Goal: Check status: Check status

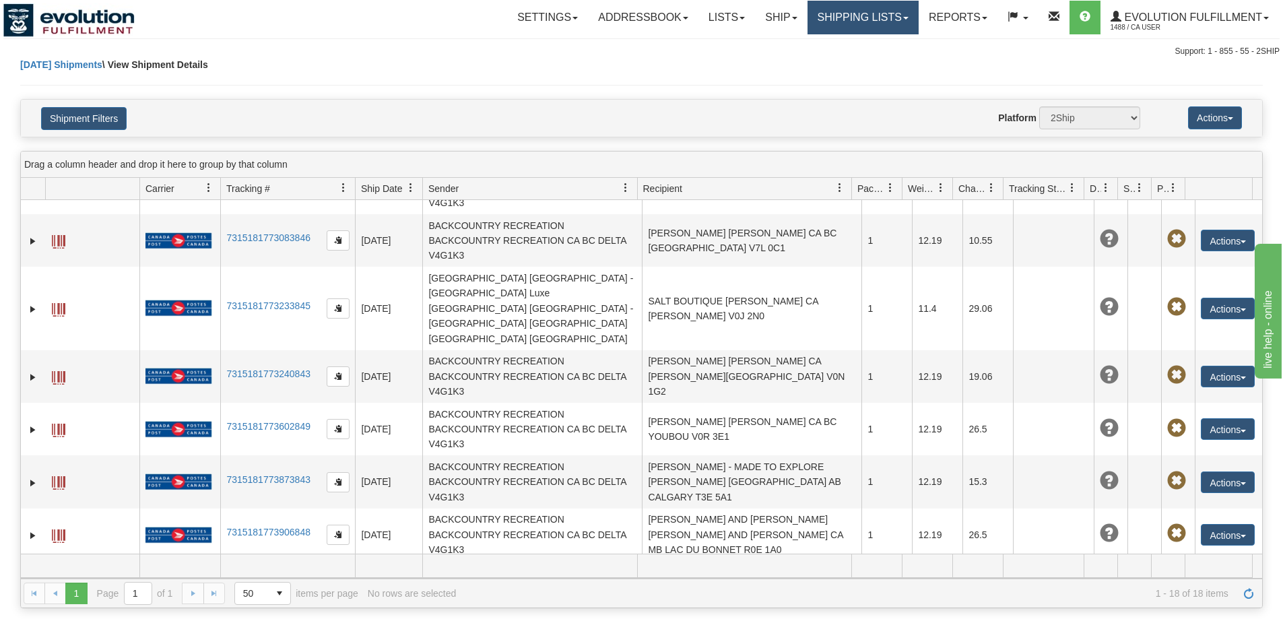
click at [855, 25] on link "Shipping lists" at bounding box center [862, 18] width 111 height 34
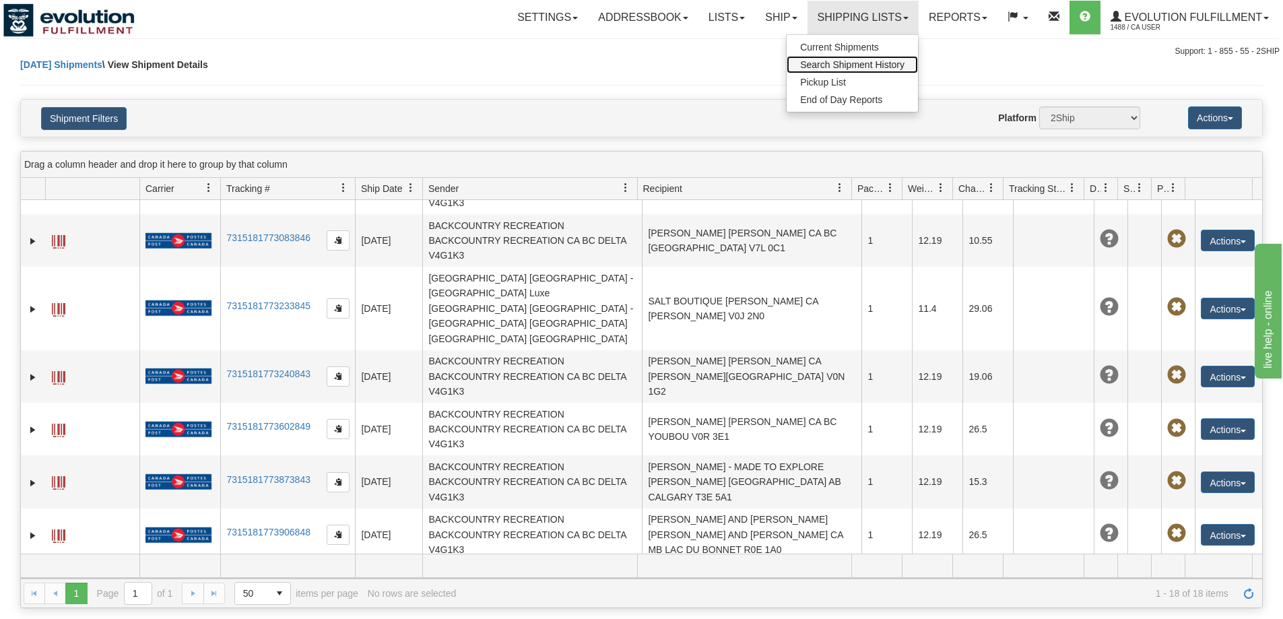
click at [885, 65] on span "Search Shipment History" at bounding box center [852, 64] width 104 height 11
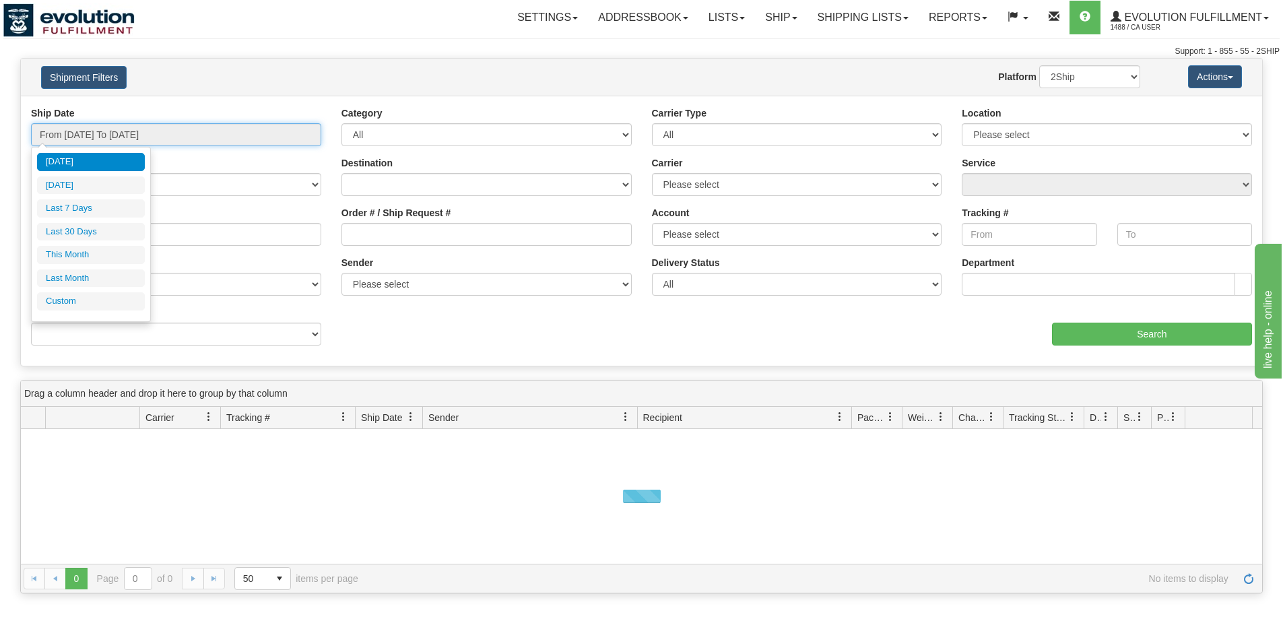
click at [219, 137] on input "From 09/08/2025 To 09/09/2025" at bounding box center [176, 134] width 290 height 23
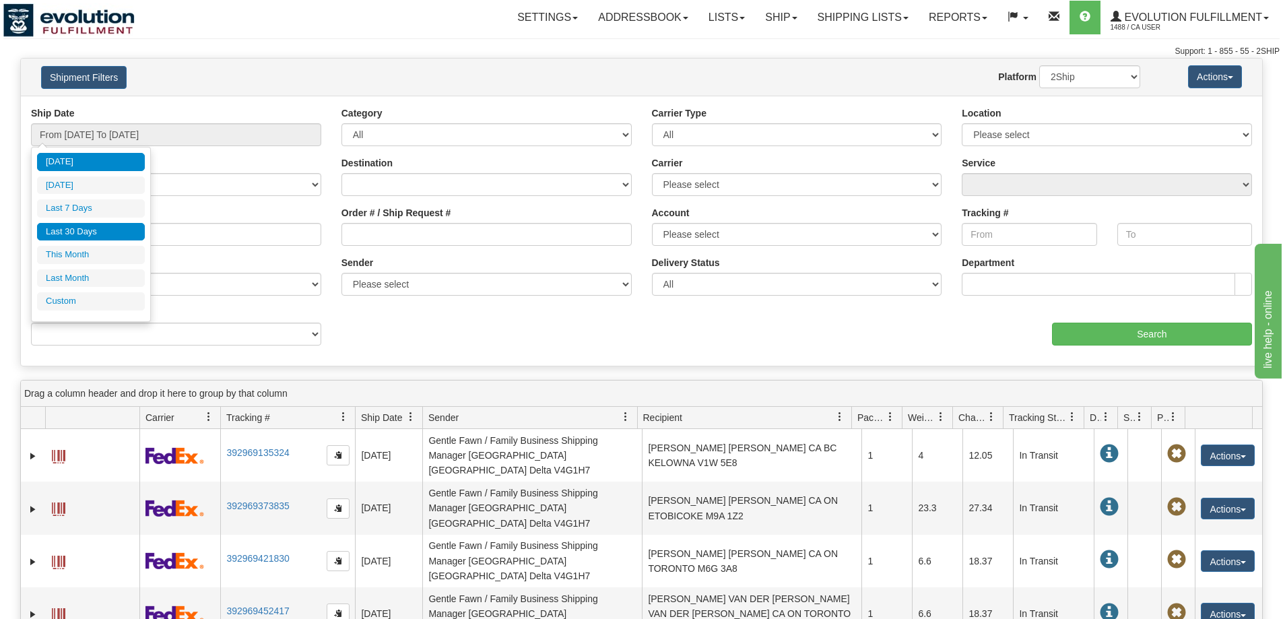
click at [103, 235] on li "Last 30 Days" at bounding box center [91, 232] width 108 height 18
type input "From 08/11/2025 To 09/09/2025"
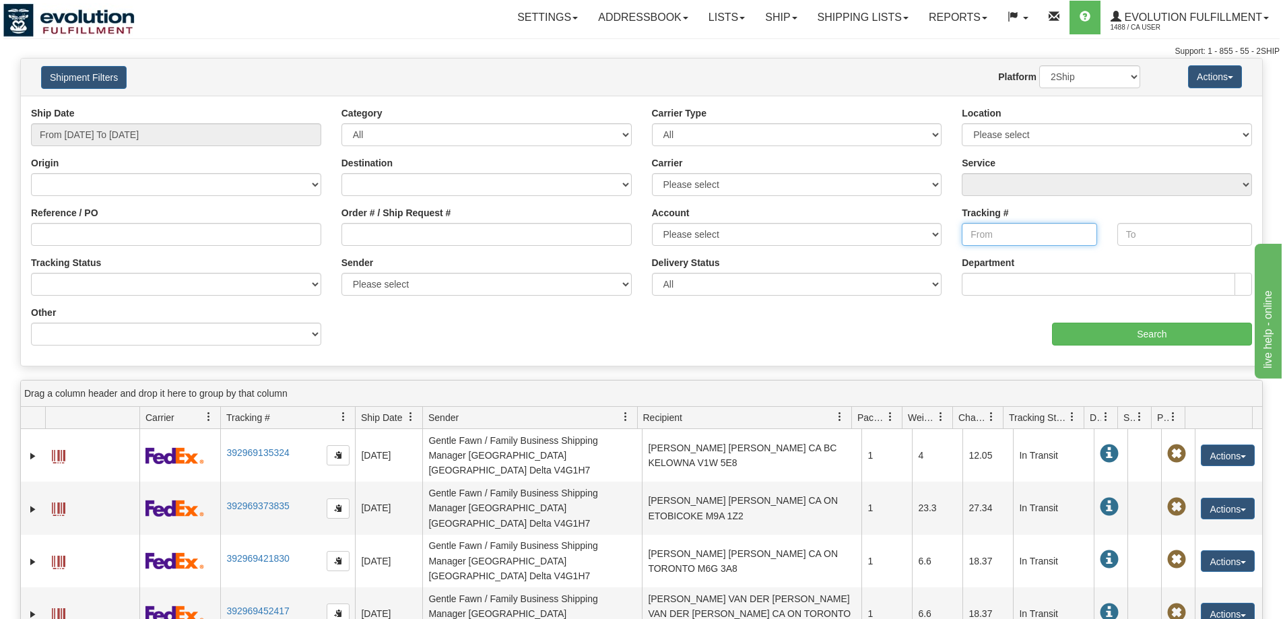
click at [1011, 228] on input "Tracking #" at bounding box center [1028, 234] width 135 height 23
paste input "392775281565"
type input "392775281565"
click at [1088, 331] on input "Search" at bounding box center [1152, 334] width 200 height 23
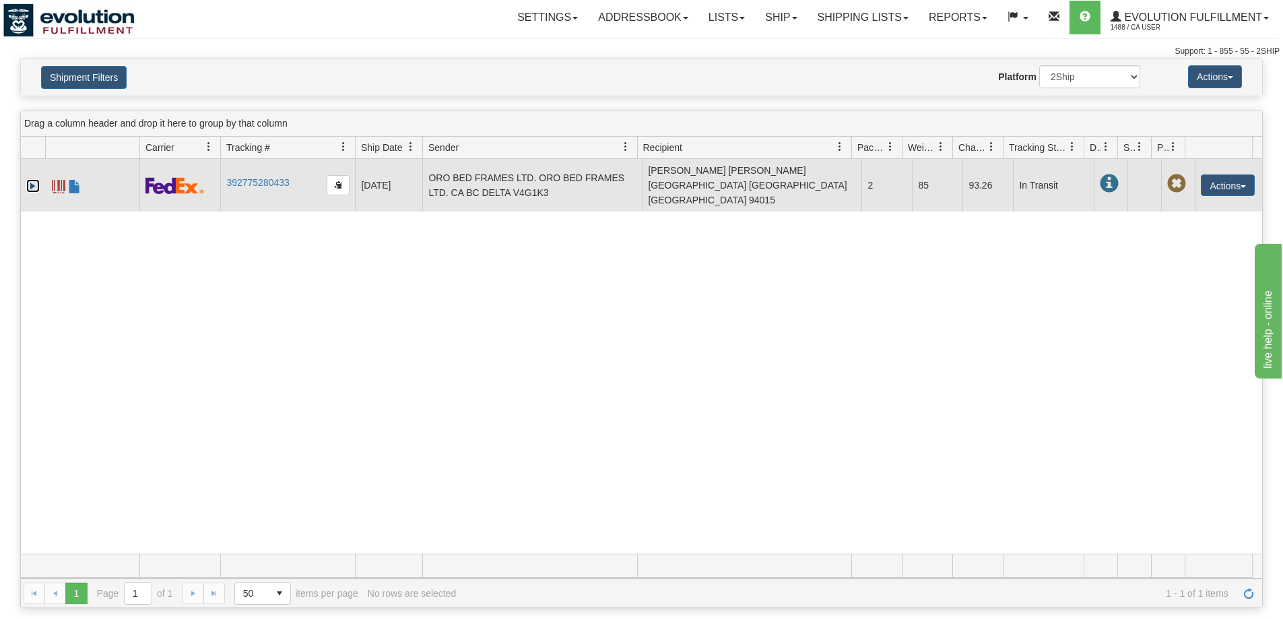
click at [34, 179] on link "Expand" at bounding box center [32, 185] width 13 height 13
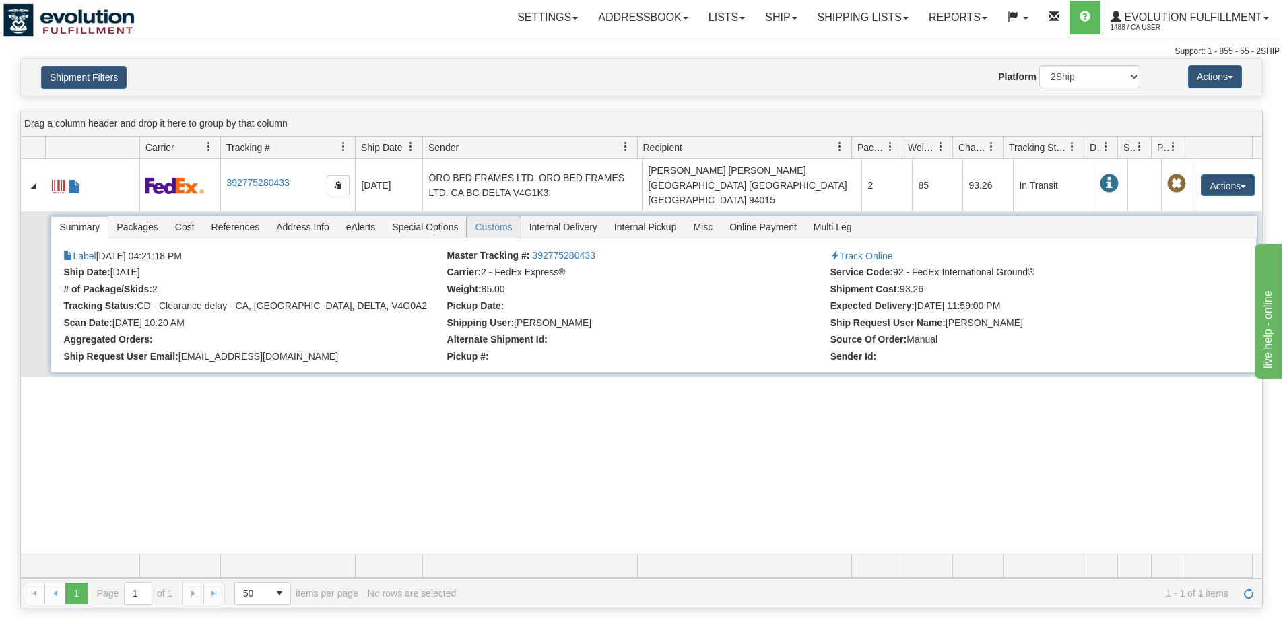
click at [510, 216] on span "Customs" at bounding box center [493, 227] width 53 height 22
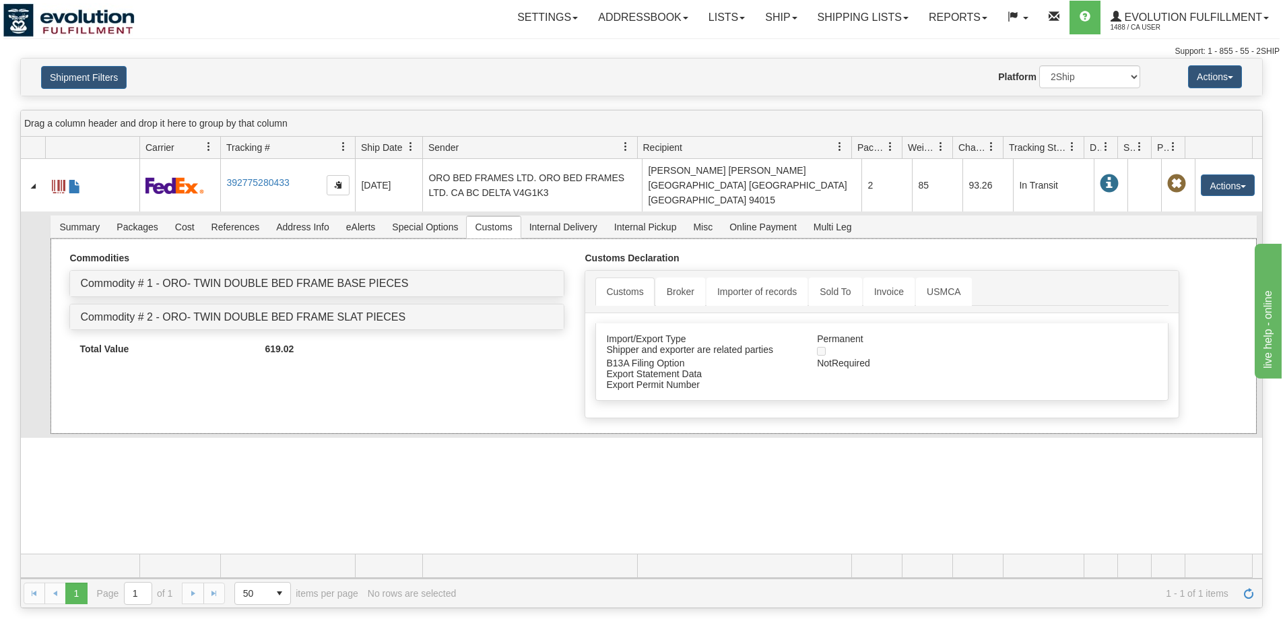
click at [345, 275] on div "Commodity # 1 - ORO- TWIN DOUBLE BED FRAME BASE PIECES" at bounding box center [317, 284] width 494 height 26
click at [363, 277] on link "Commodity # 1 - ORO- TWIN DOUBLE BED FRAME BASE PIECES" at bounding box center [244, 282] width 328 height 11
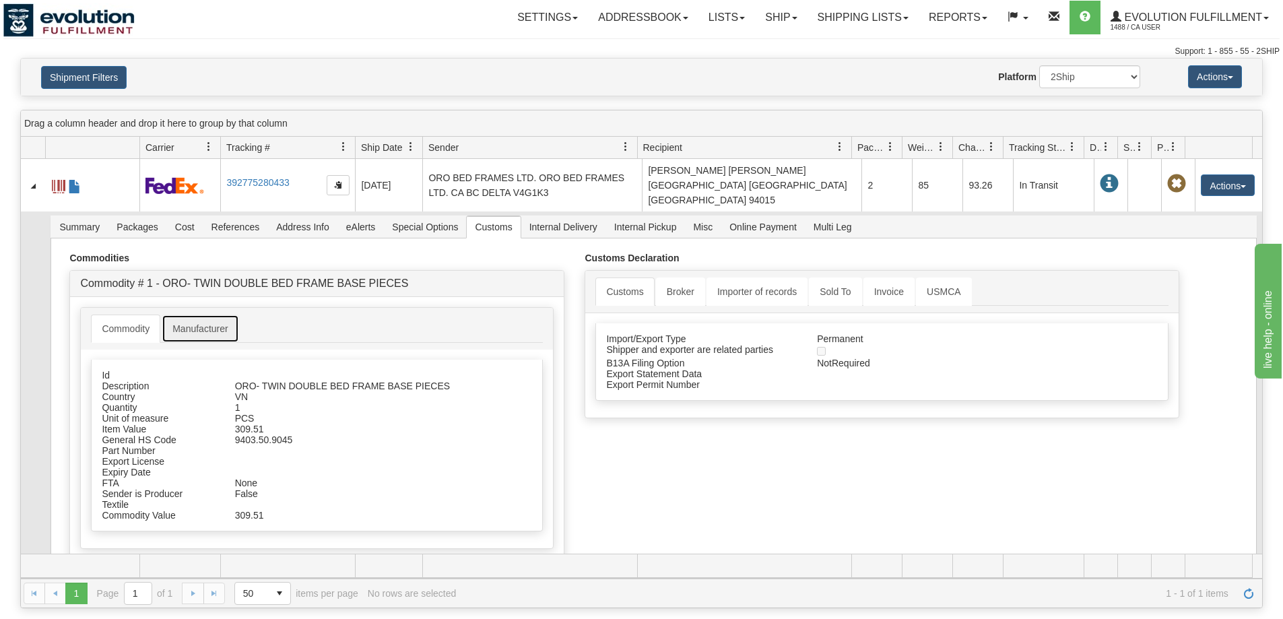
click at [182, 314] on link "Manufacturer" at bounding box center [200, 328] width 77 height 28
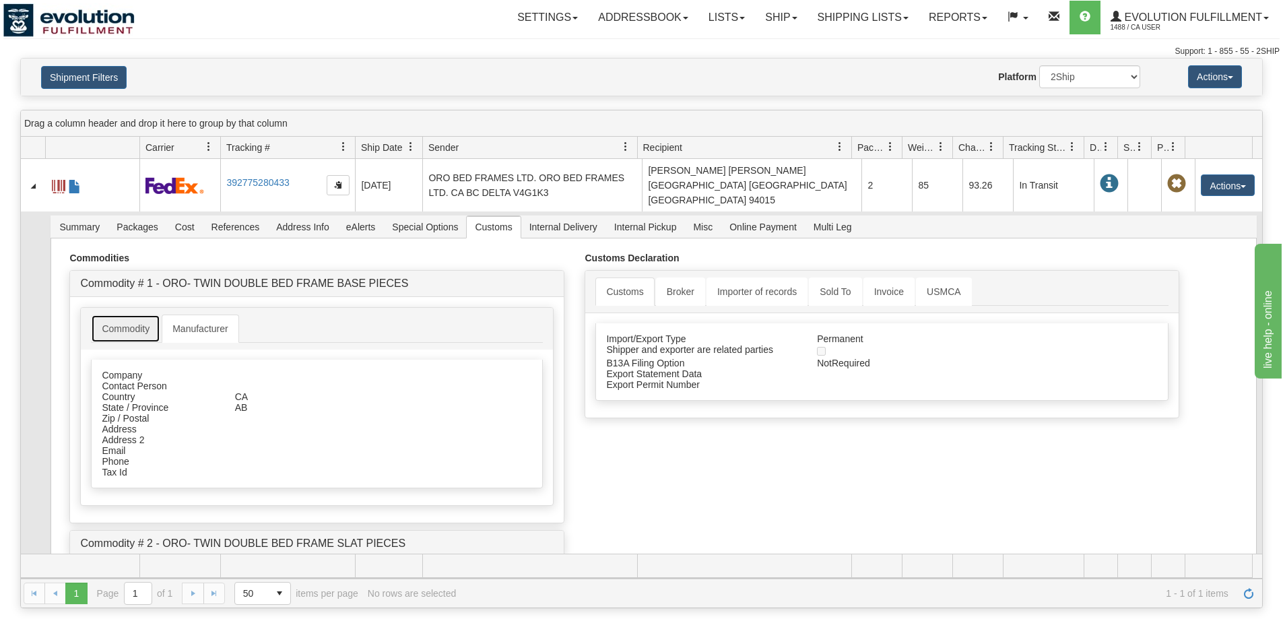
click at [146, 314] on link "Commodity" at bounding box center [125, 328] width 69 height 28
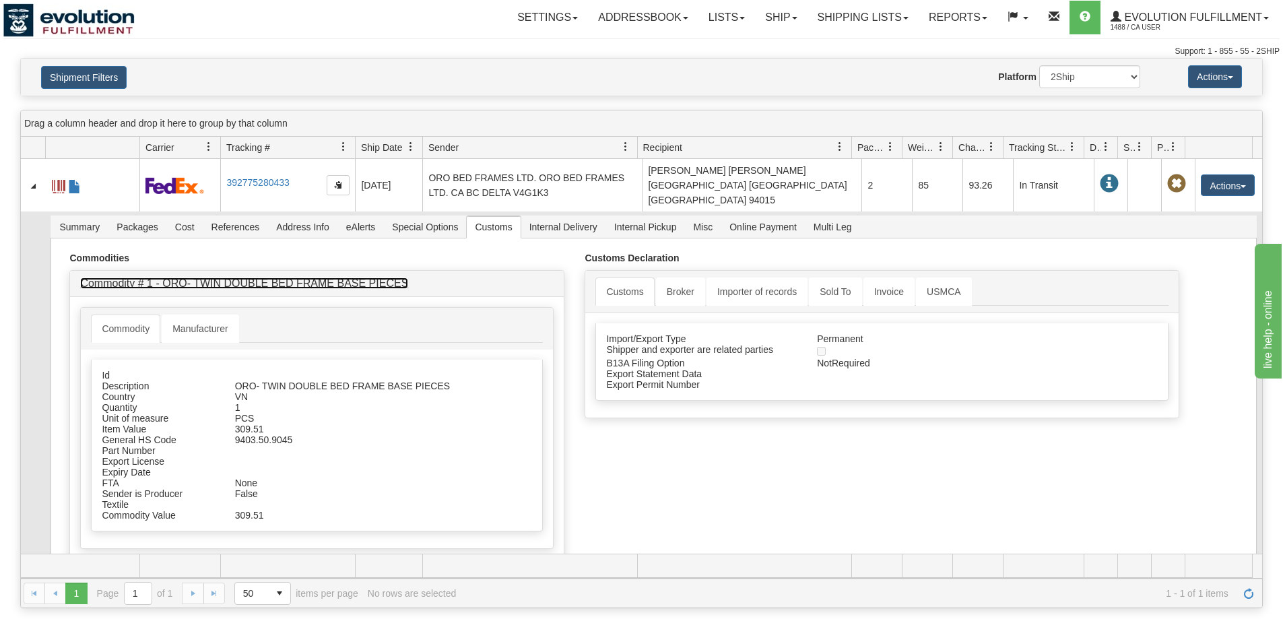
click at [133, 277] on link "Commodity # 1 - ORO- TWIN DOUBLE BED FRAME BASE PIECES" at bounding box center [244, 282] width 328 height 11
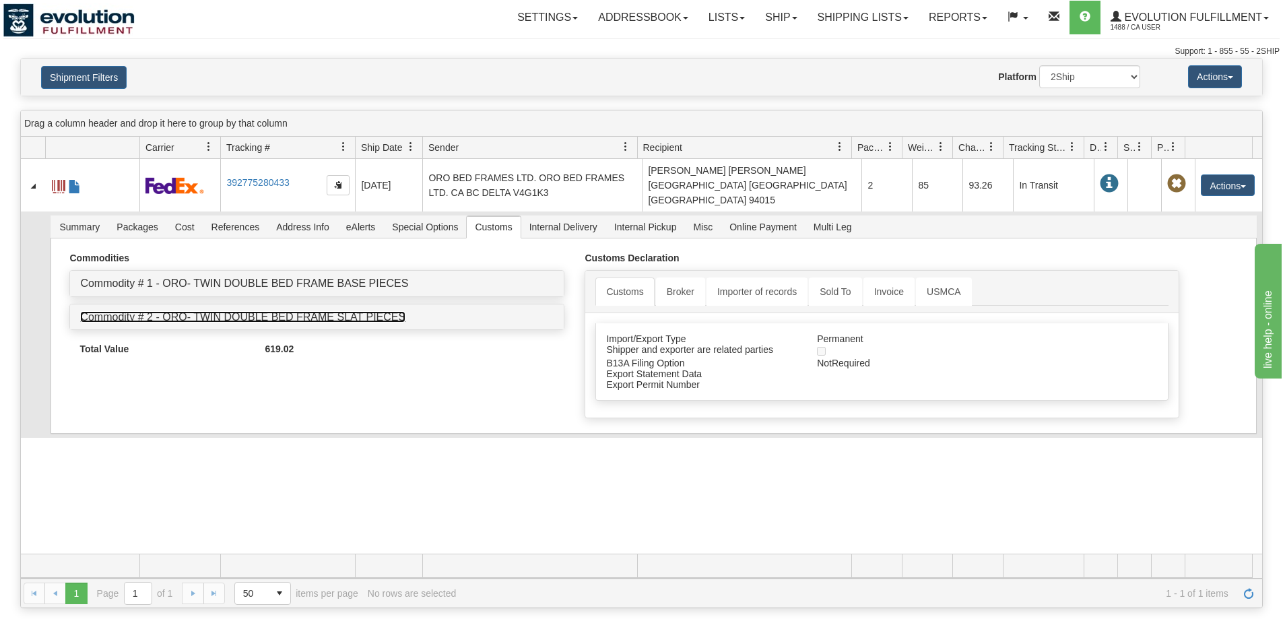
click at [169, 311] on link "Commodity # 2 - ORO- TWIN DOUBLE BED FRAME SLAT PIECES" at bounding box center [242, 316] width 325 height 11
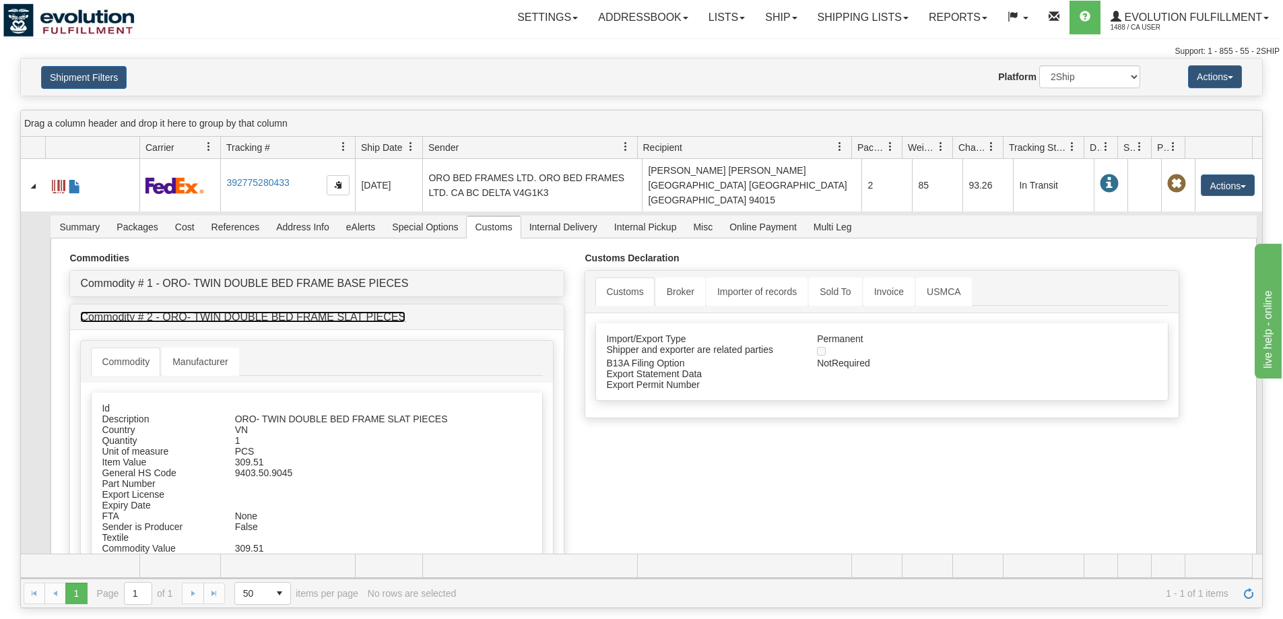
scroll to position [17, 0]
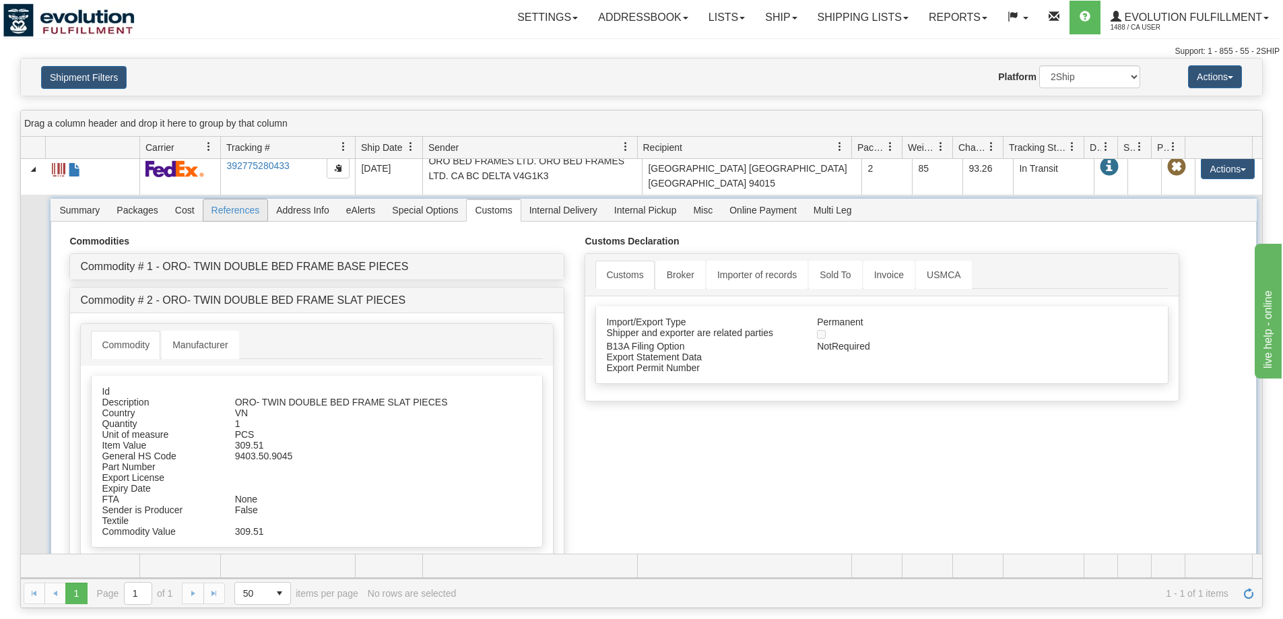
click at [228, 199] on span "References" at bounding box center [235, 210] width 65 height 22
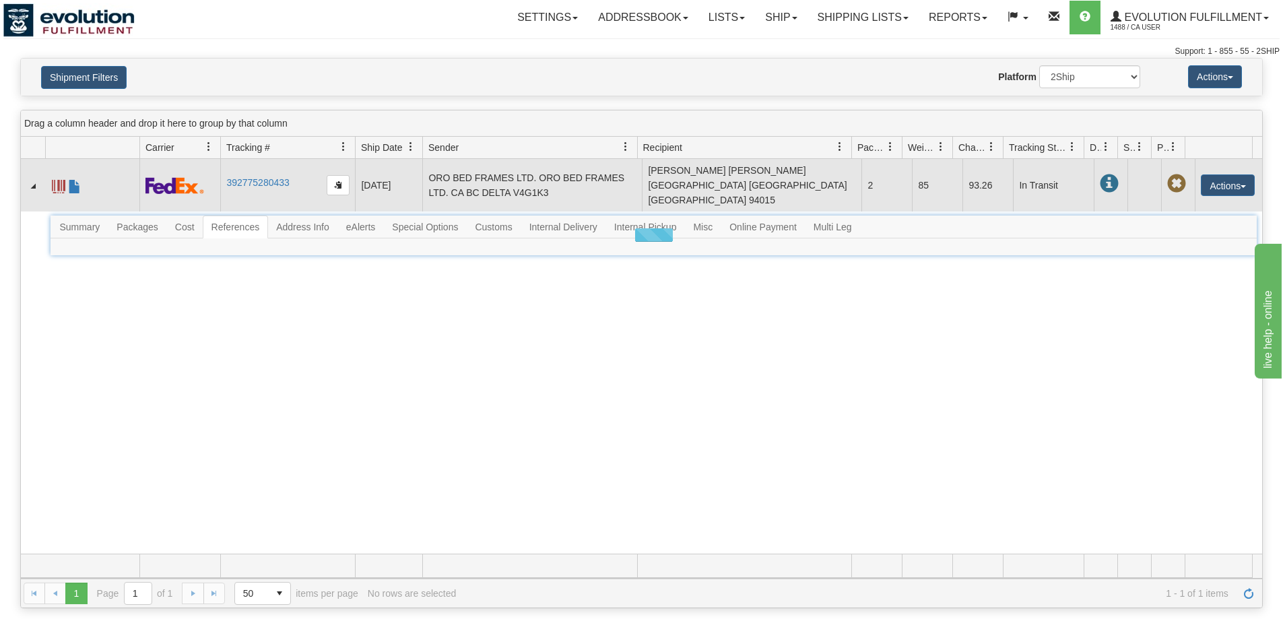
scroll to position [0, 0]
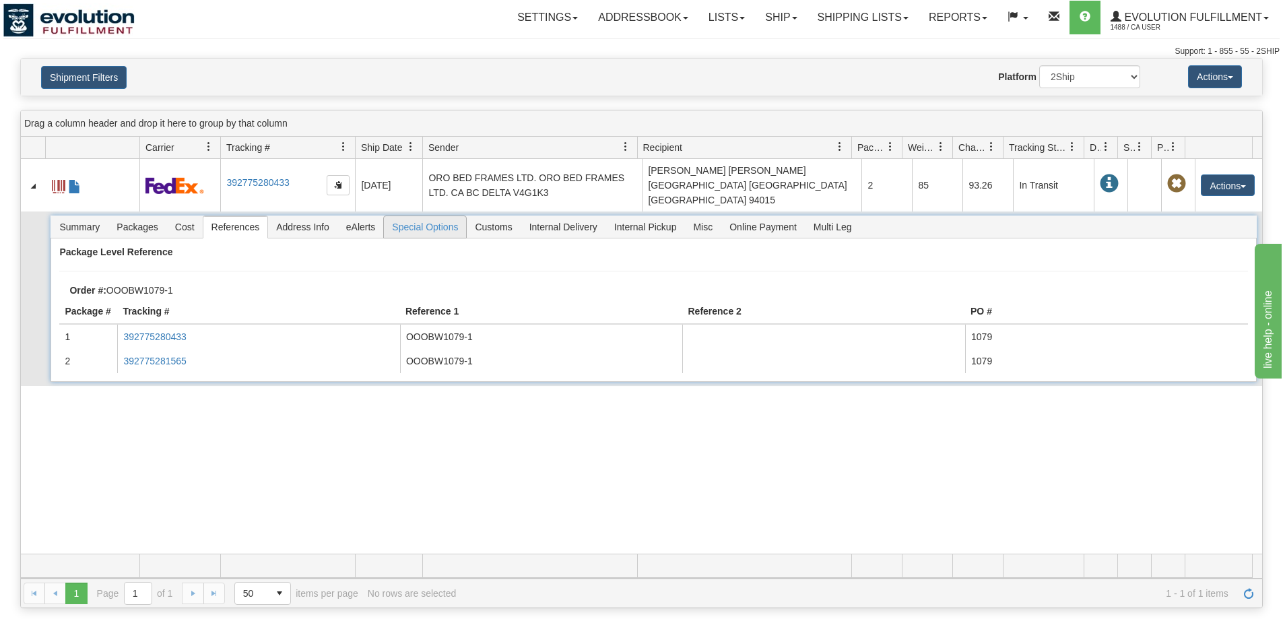
click at [408, 216] on span "Special Options" at bounding box center [425, 227] width 82 height 22
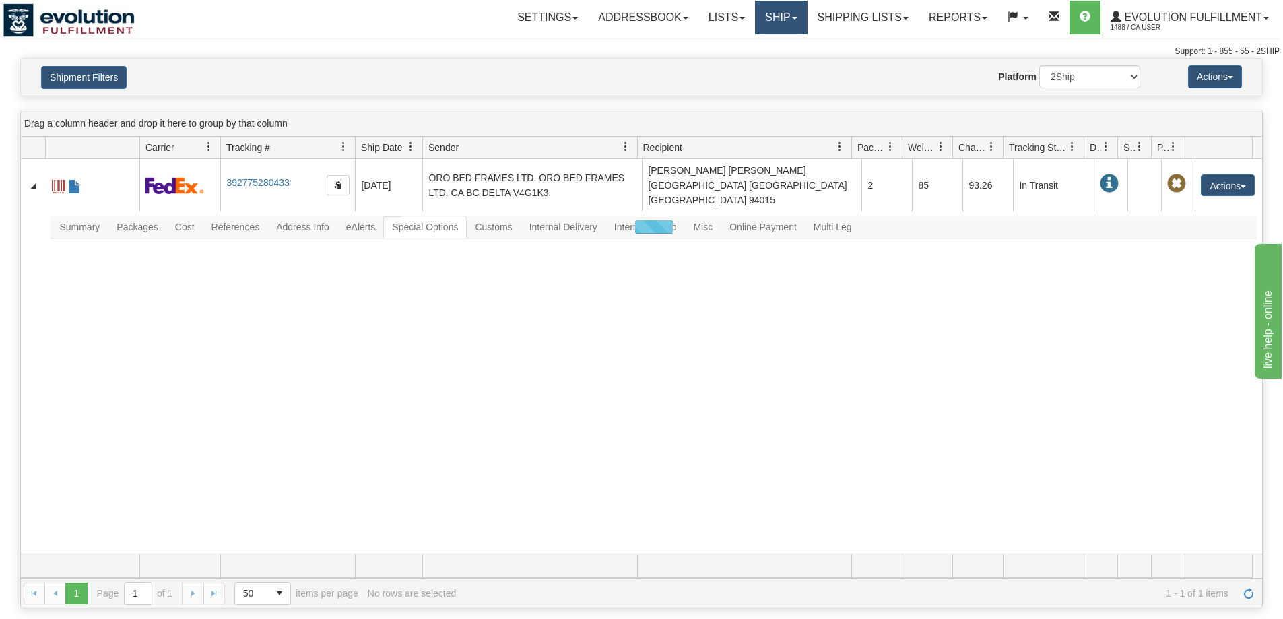
click at [774, 14] on link "Ship" at bounding box center [781, 18] width 52 height 34
click at [749, 61] on span "OnHold / Order Queue" at bounding box center [745, 64] width 95 height 11
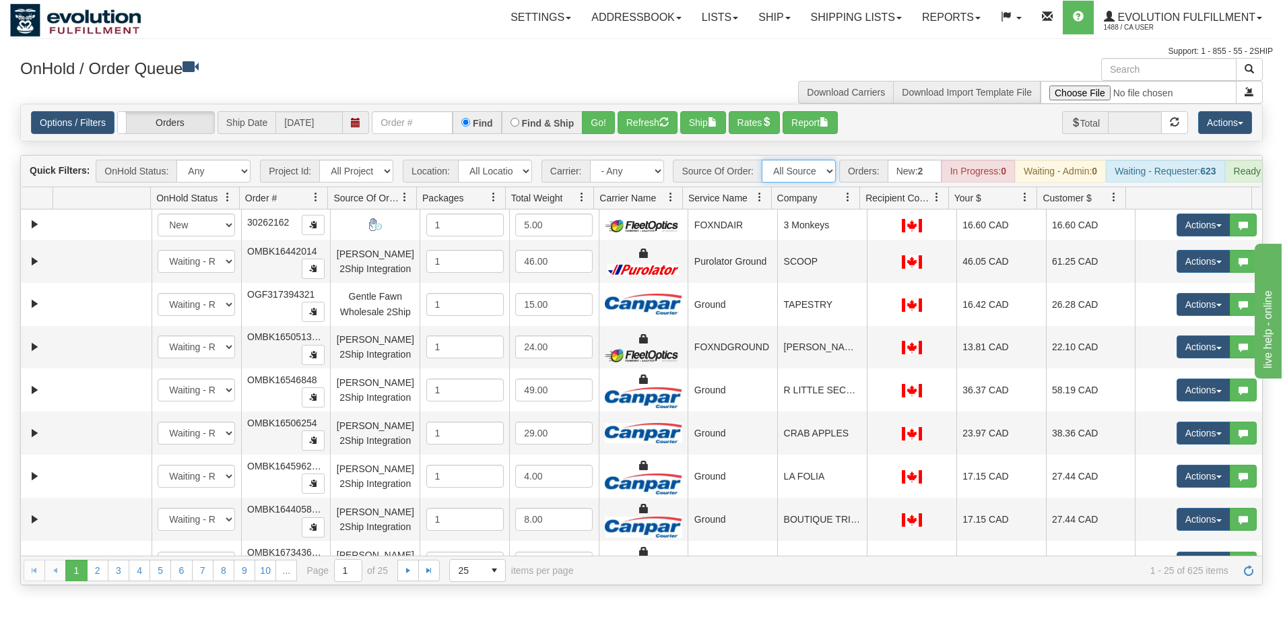
click at [786, 170] on select "All Sources AirBlaster 2Ship Integration Ambler Apparel 2Ship Integration BC Ca…" at bounding box center [798, 171] width 74 height 23
click at [934, 203] on span at bounding box center [936, 197] width 11 height 11
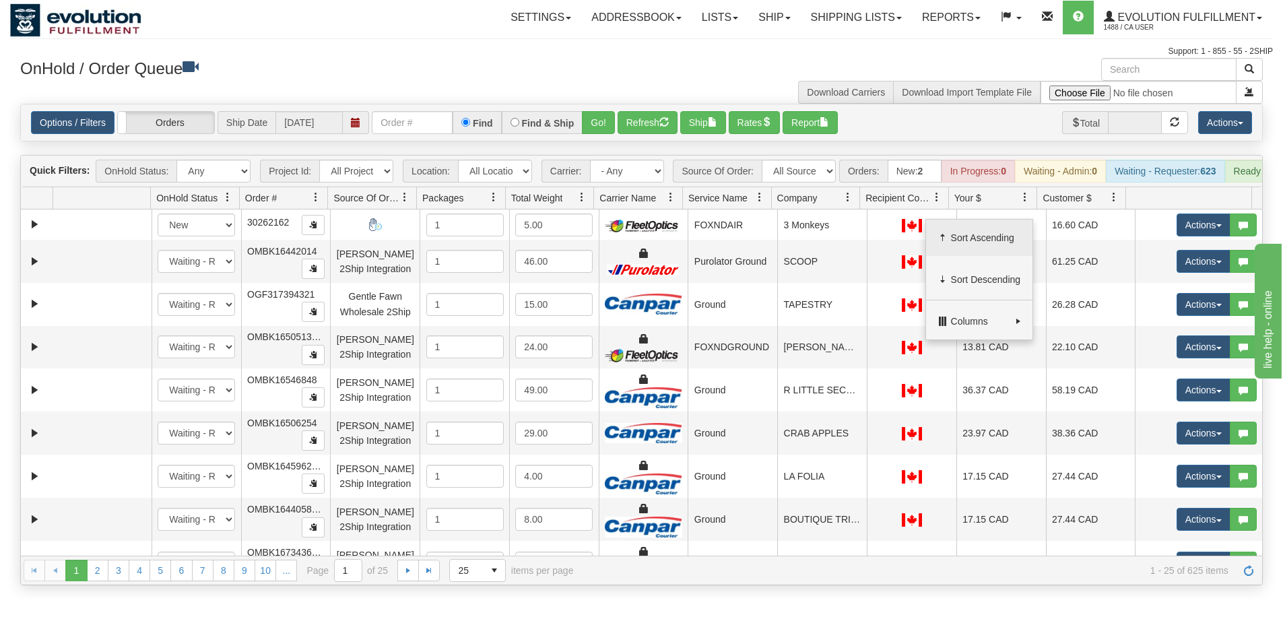
click at [944, 236] on span at bounding box center [942, 237] width 11 height 11
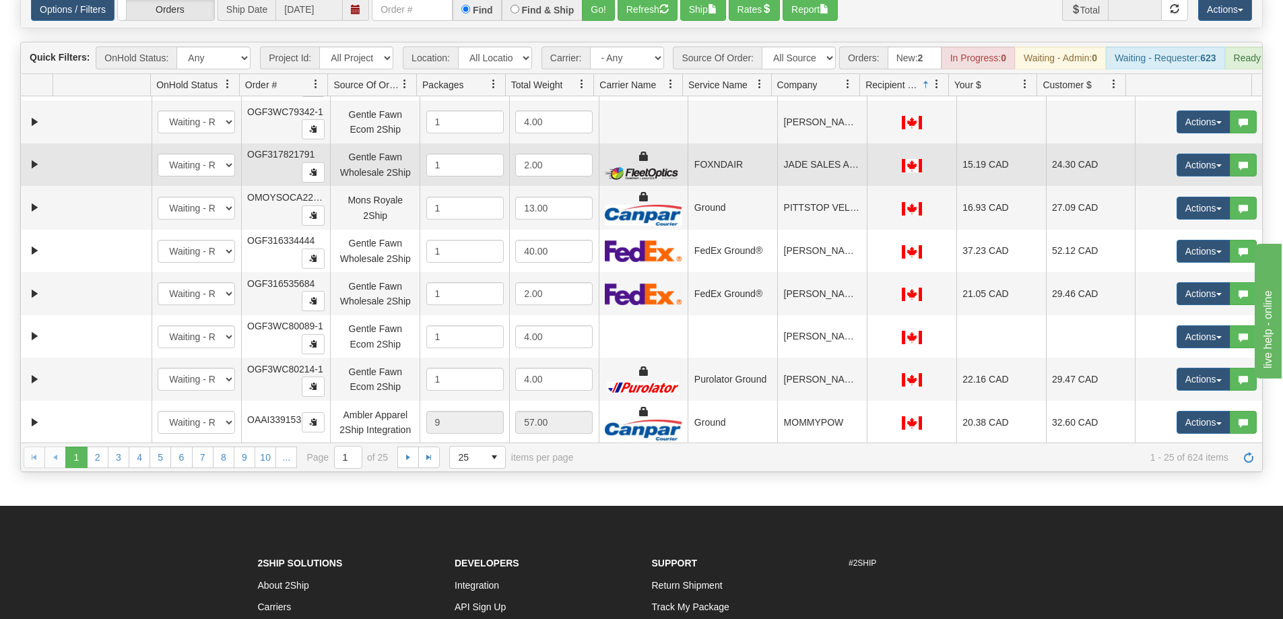
scroll to position [118, 0]
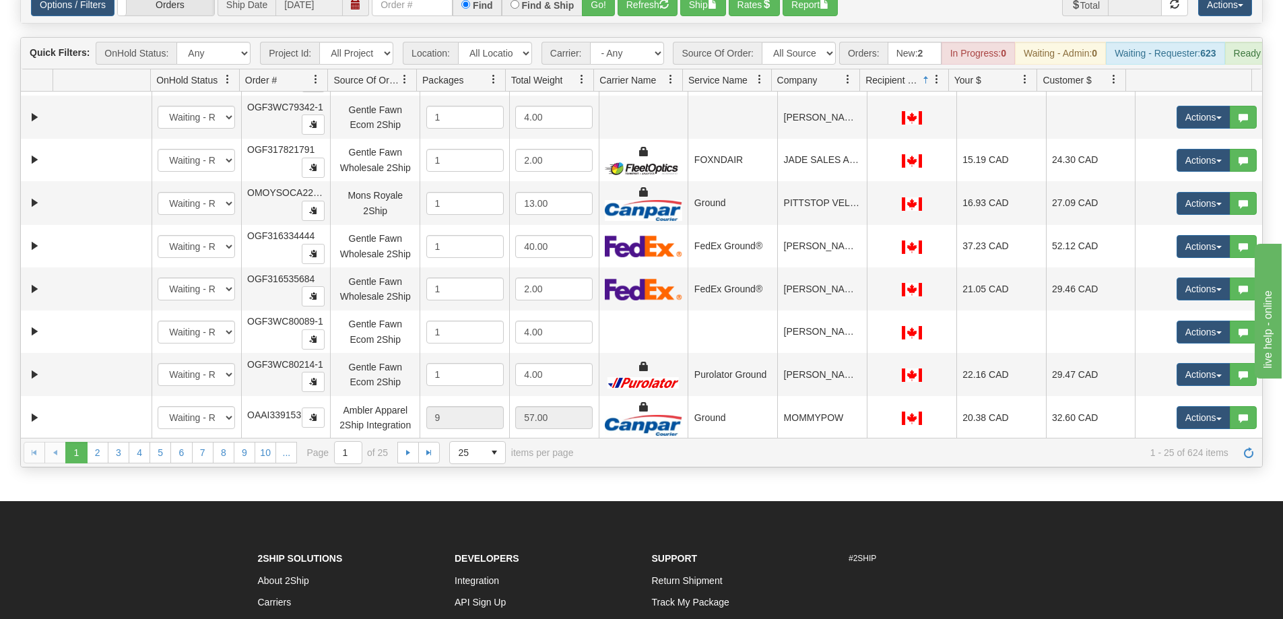
click at [938, 85] on span at bounding box center [936, 79] width 11 height 11
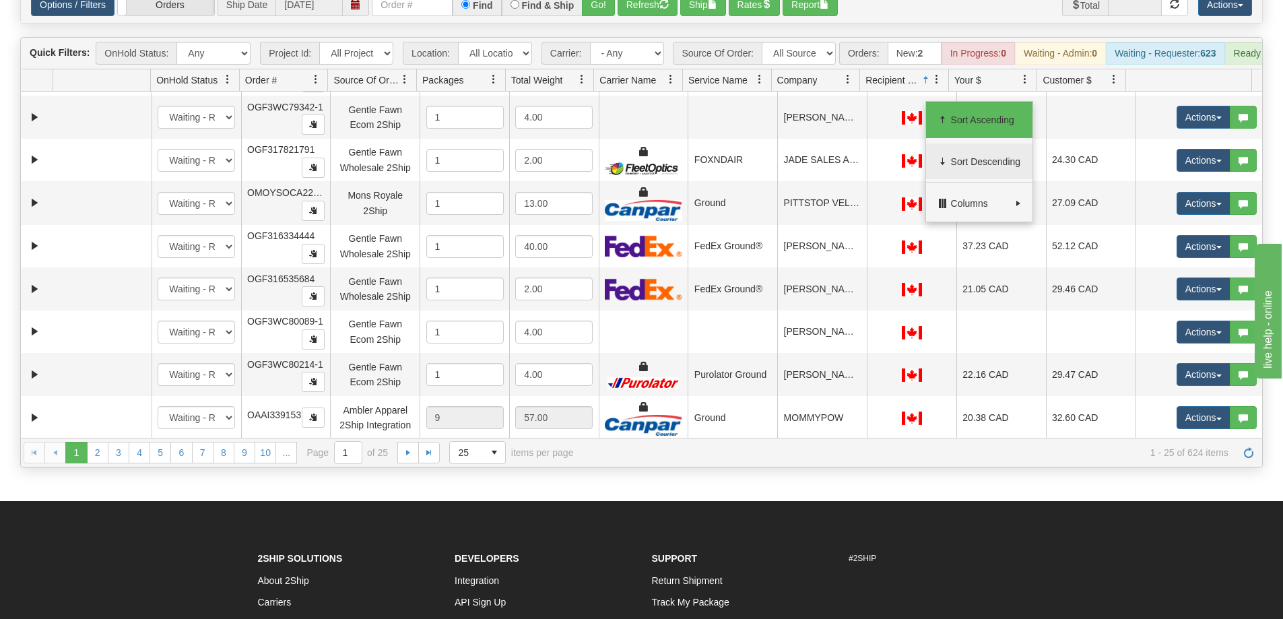
click at [961, 161] on span "Sort Descending" at bounding box center [986, 161] width 70 height 13
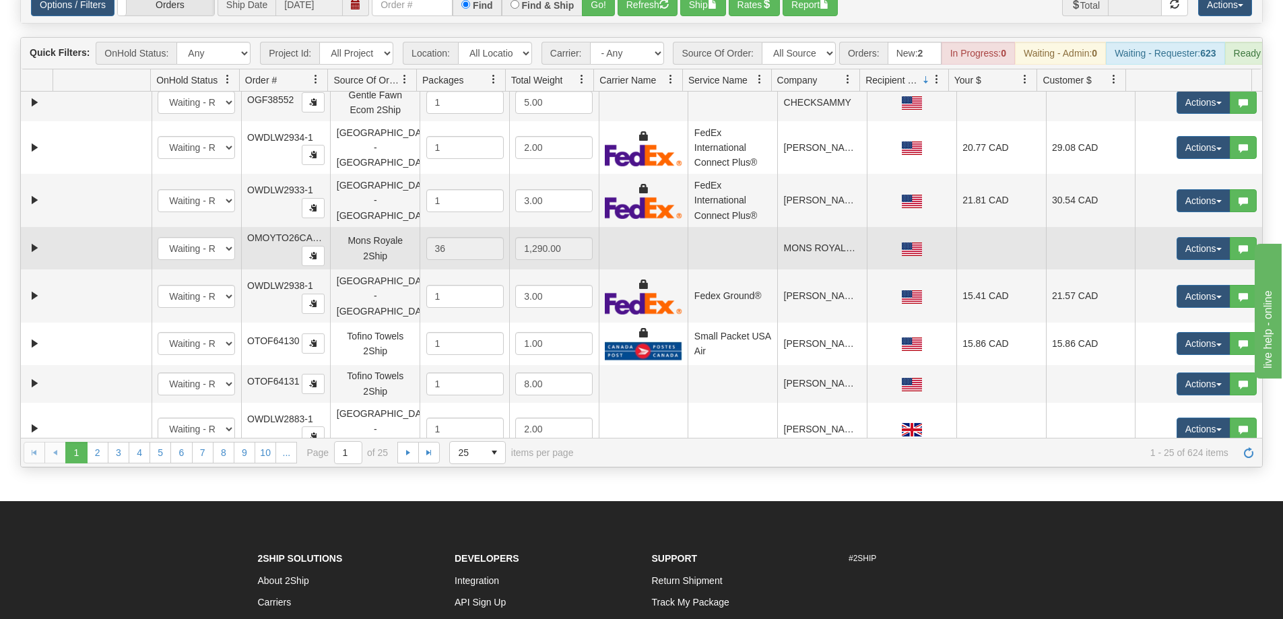
scroll to position [714, 0]
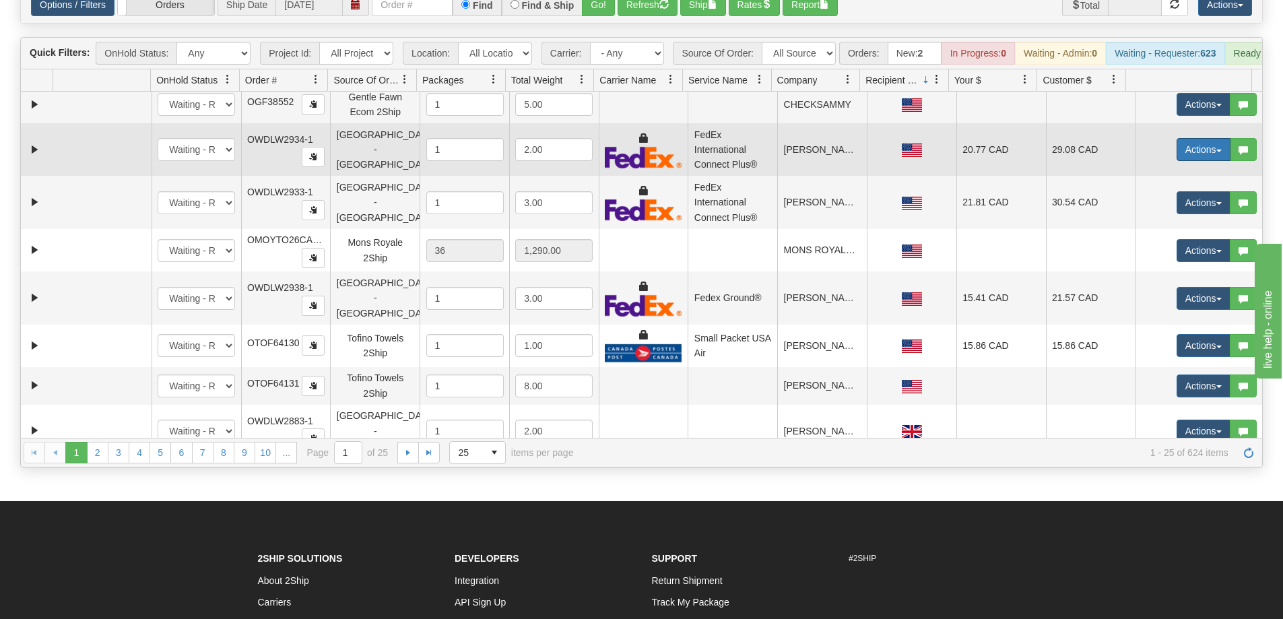
click at [1176, 158] on button "Actions" at bounding box center [1203, 149] width 54 height 23
click at [1157, 215] on span "Rate All Services" at bounding box center [1175, 210] width 81 height 11
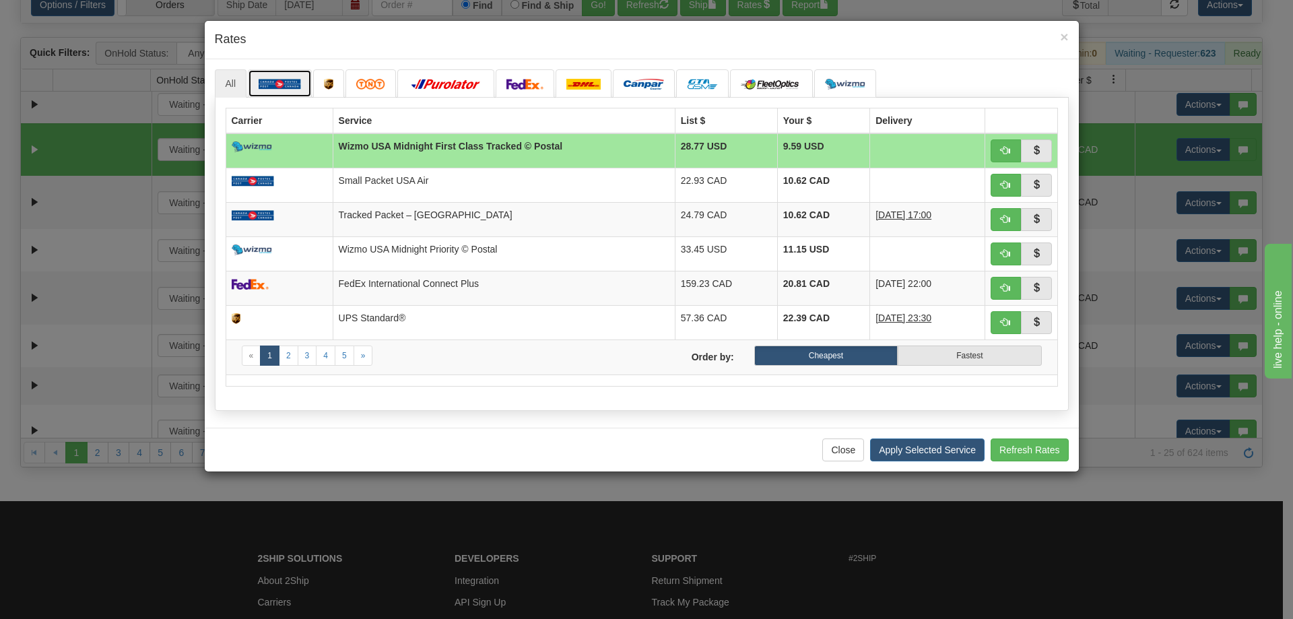
click at [284, 83] on img at bounding box center [280, 84] width 42 height 11
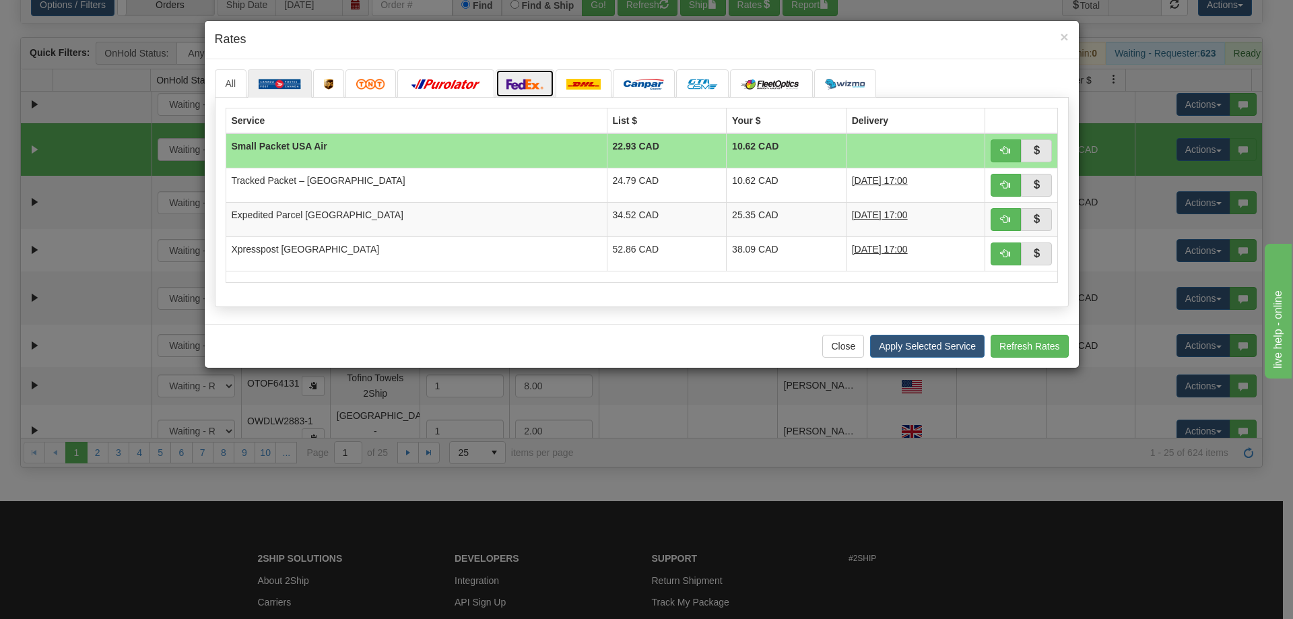
click at [520, 86] on img at bounding box center [525, 84] width 38 height 11
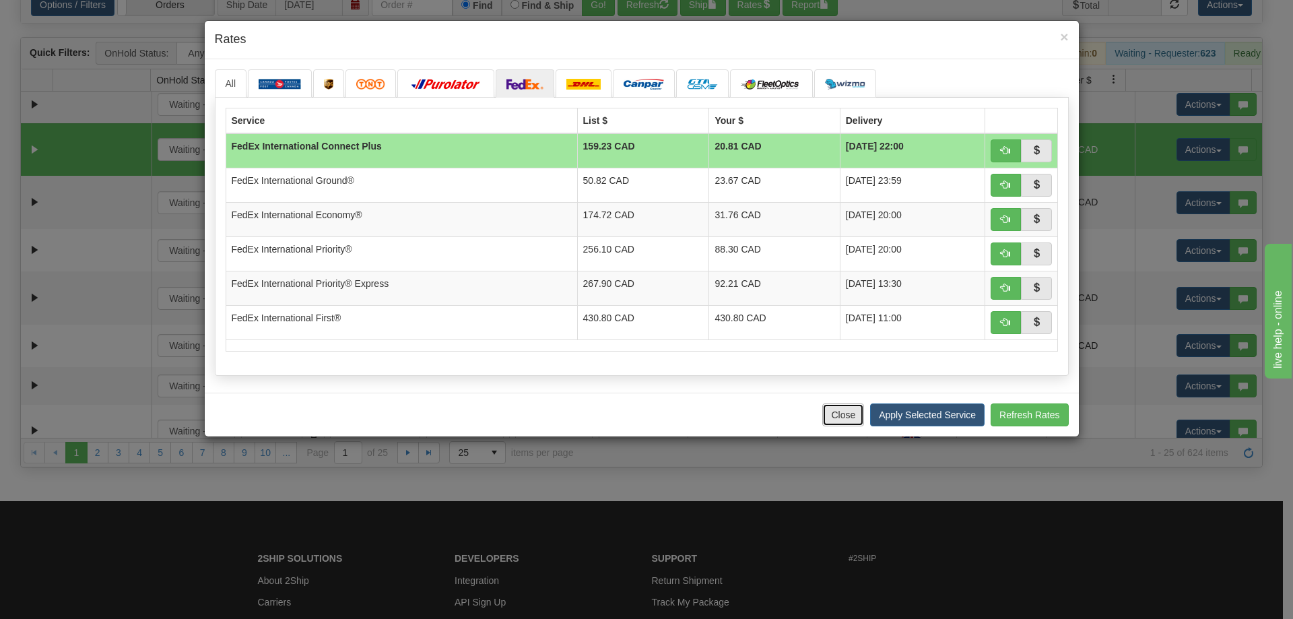
click at [852, 415] on button "Close" at bounding box center [843, 414] width 42 height 23
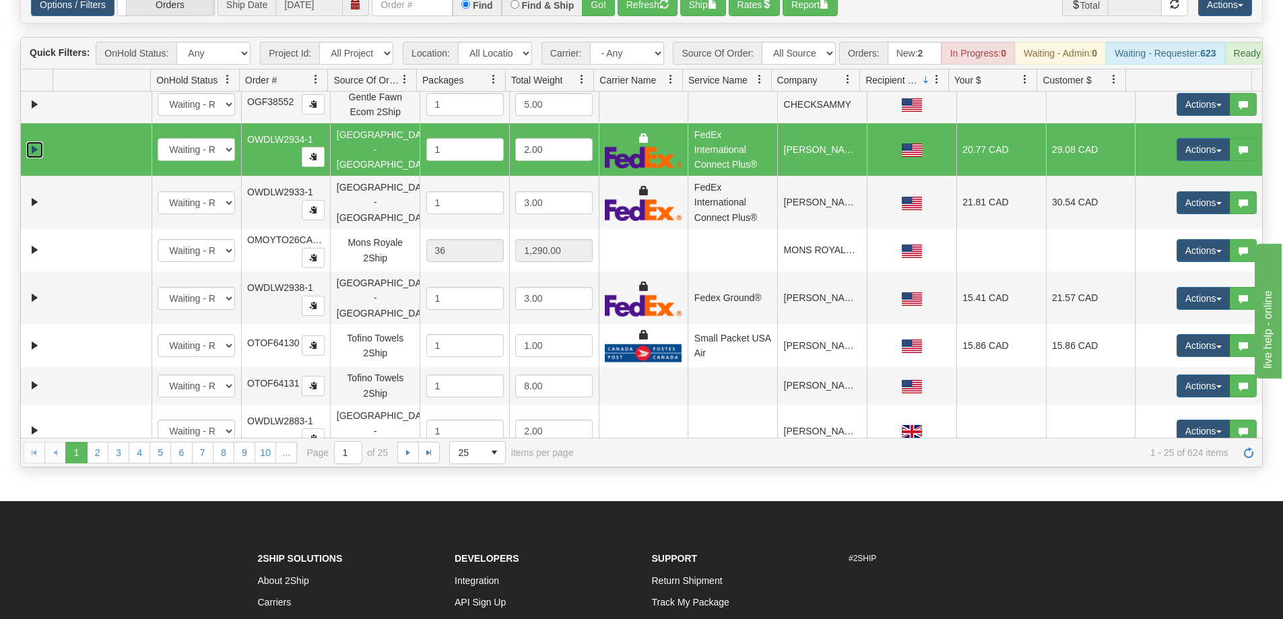
click at [34, 153] on link "Expand" at bounding box center [34, 149] width 17 height 17
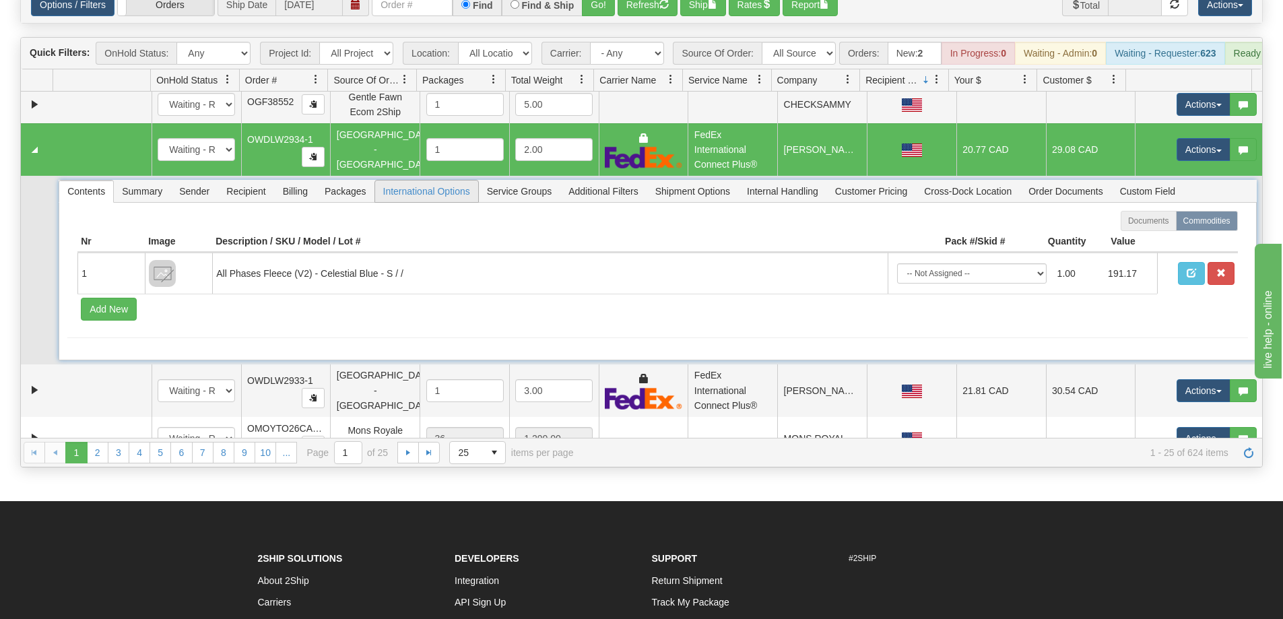
click at [405, 199] on span "International Options" at bounding box center [426, 191] width 103 height 22
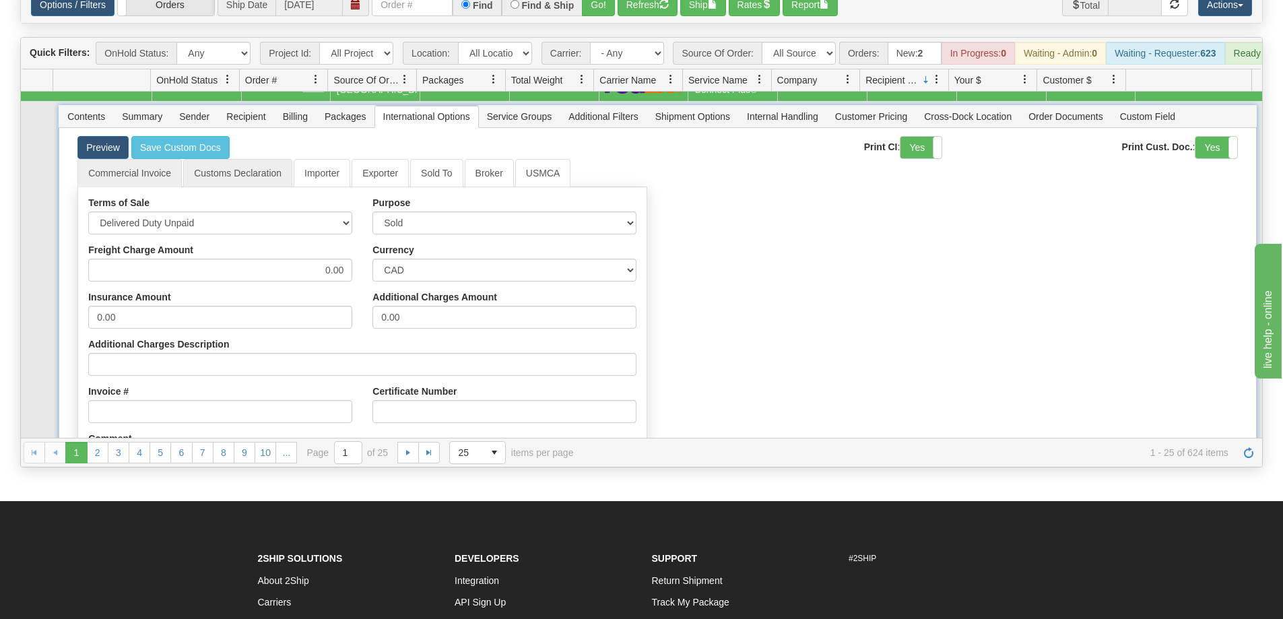
scroll to position [782, 0]
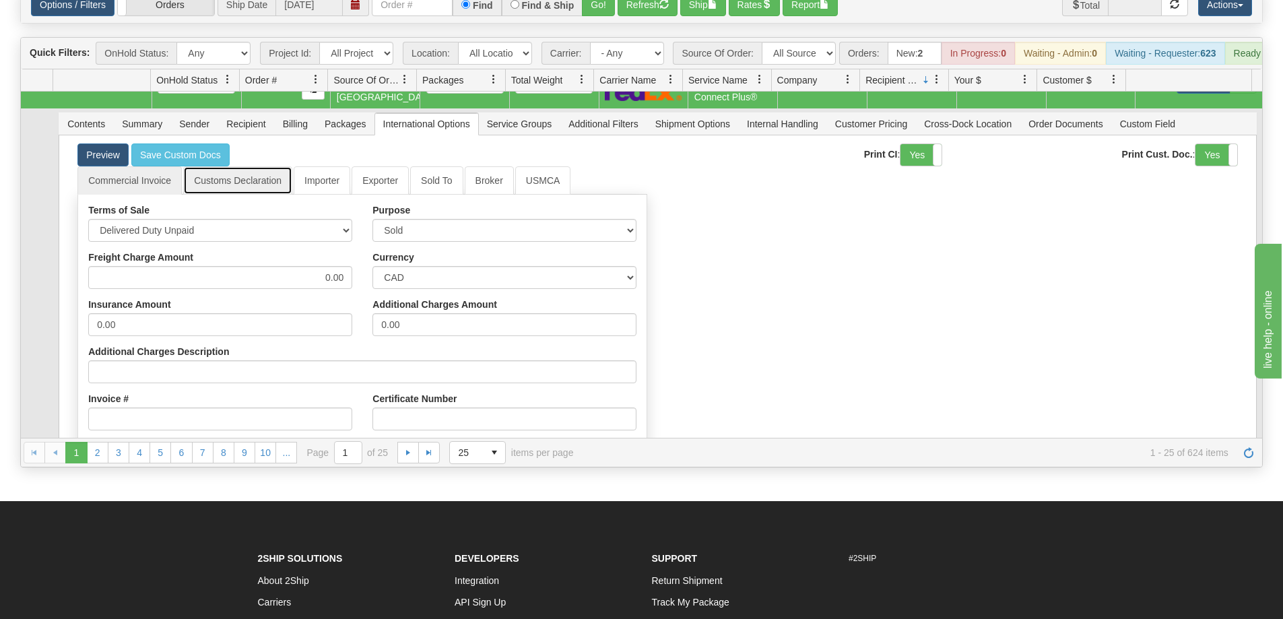
click at [226, 191] on link "Customs Declaration" at bounding box center [237, 180] width 109 height 28
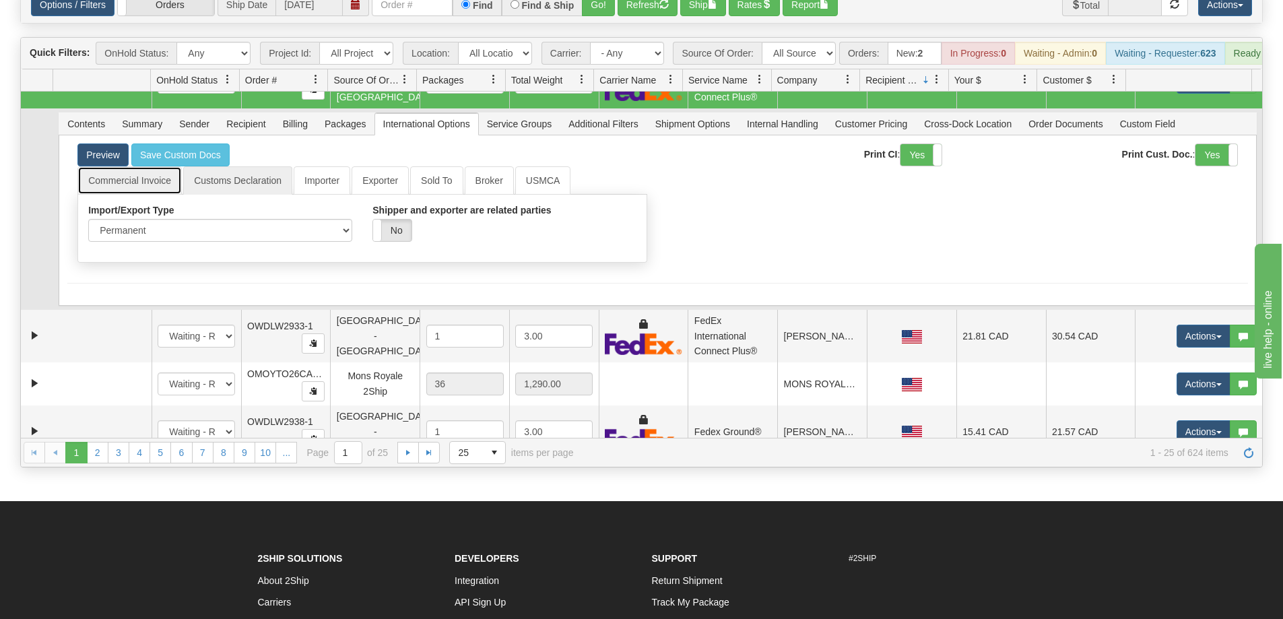
click at [147, 191] on link "Commercial Invoice" at bounding box center [129, 180] width 104 height 28
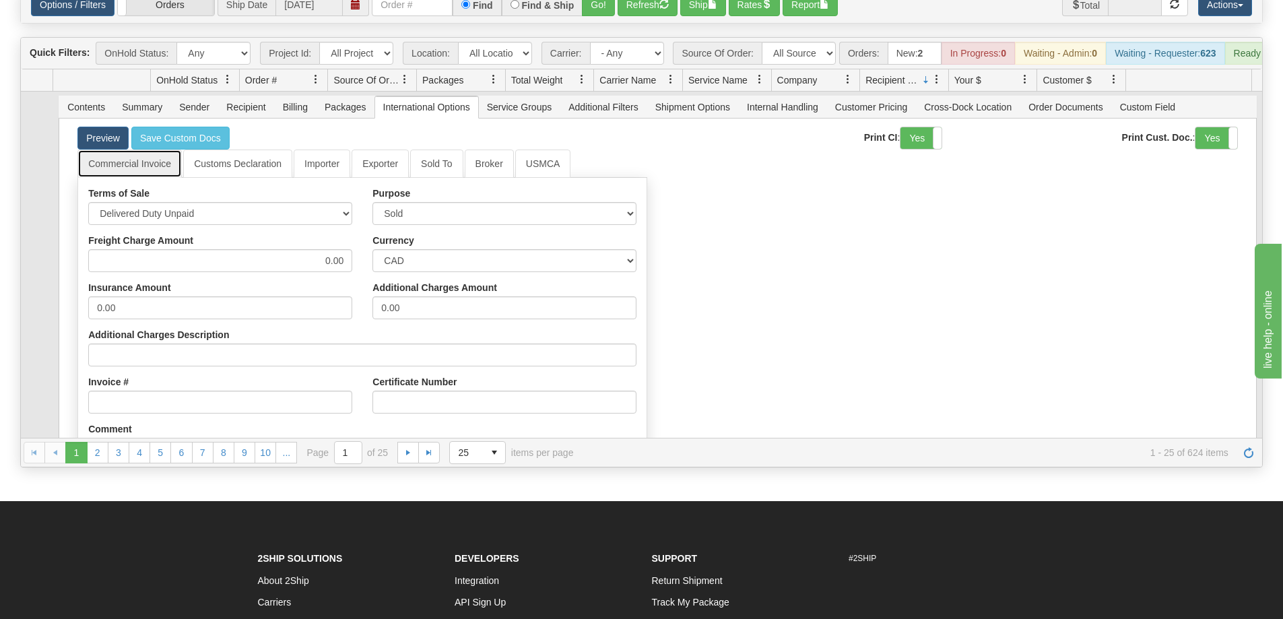
scroll to position [748, 0]
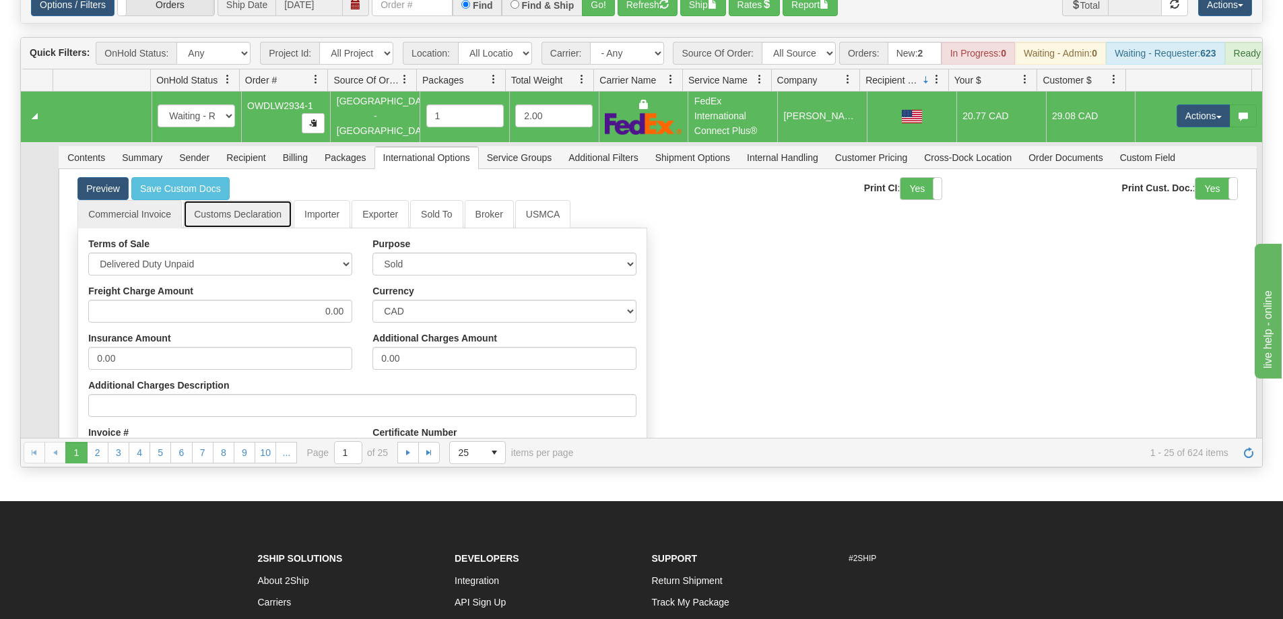
click at [271, 225] on link "Customs Declaration" at bounding box center [237, 214] width 109 height 28
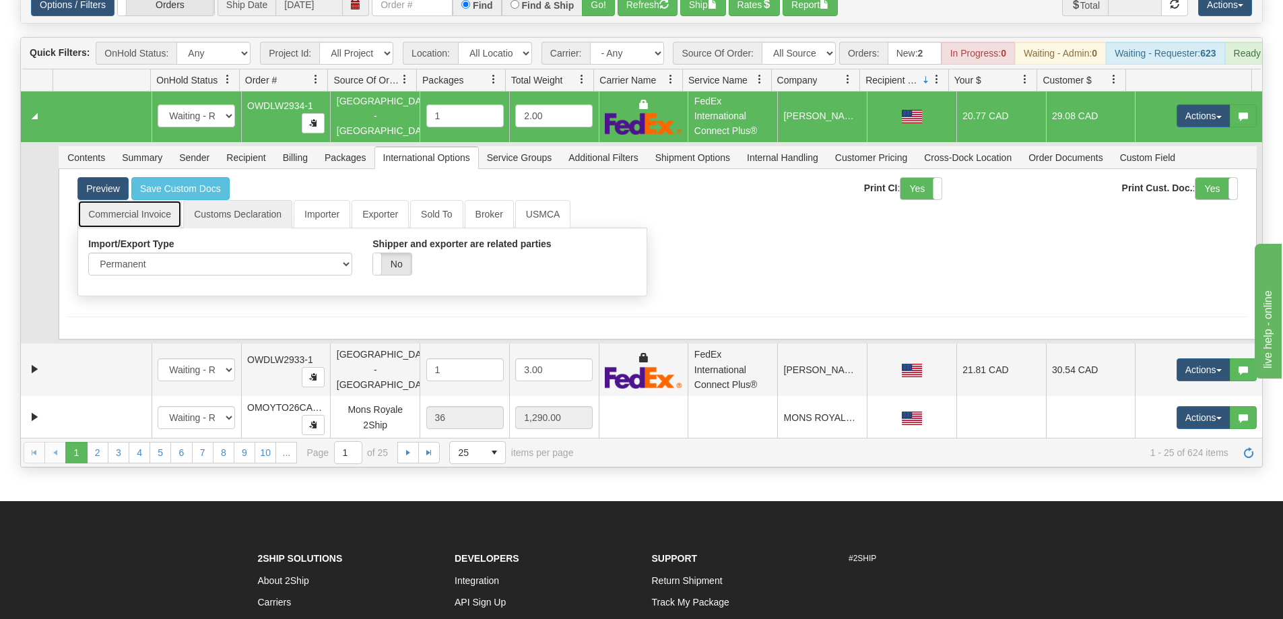
click at [154, 228] on link "Commercial Invoice" at bounding box center [129, 214] width 104 height 28
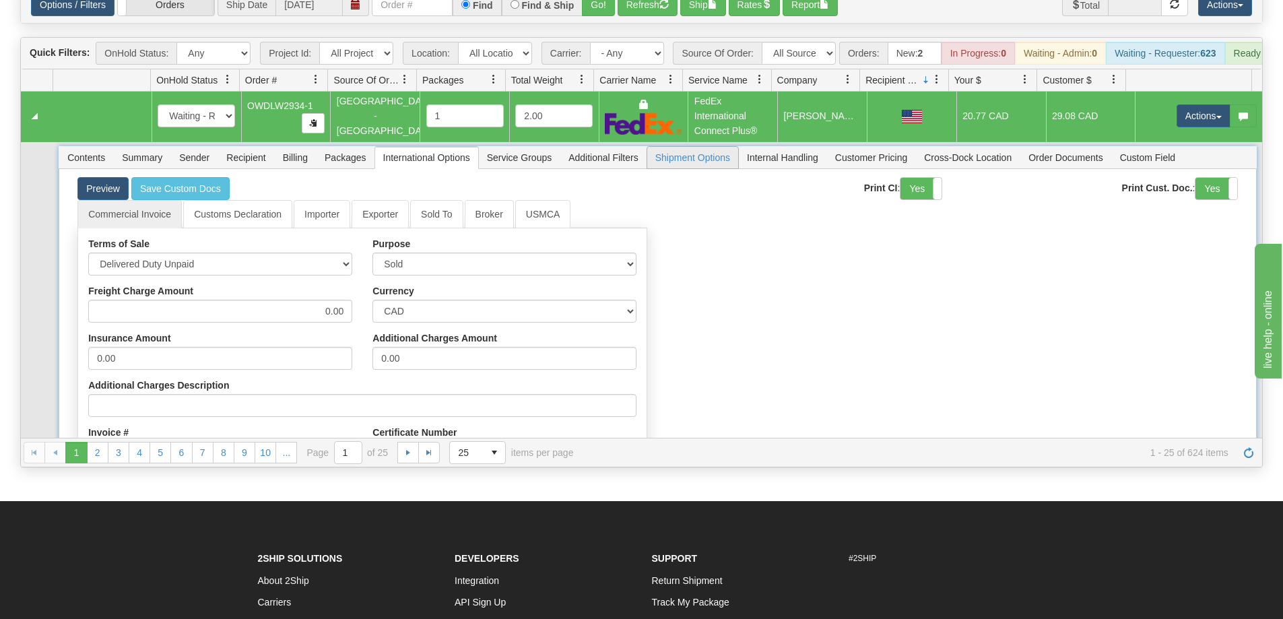
click at [681, 168] on span "Shipment Options" at bounding box center [692, 158] width 91 height 22
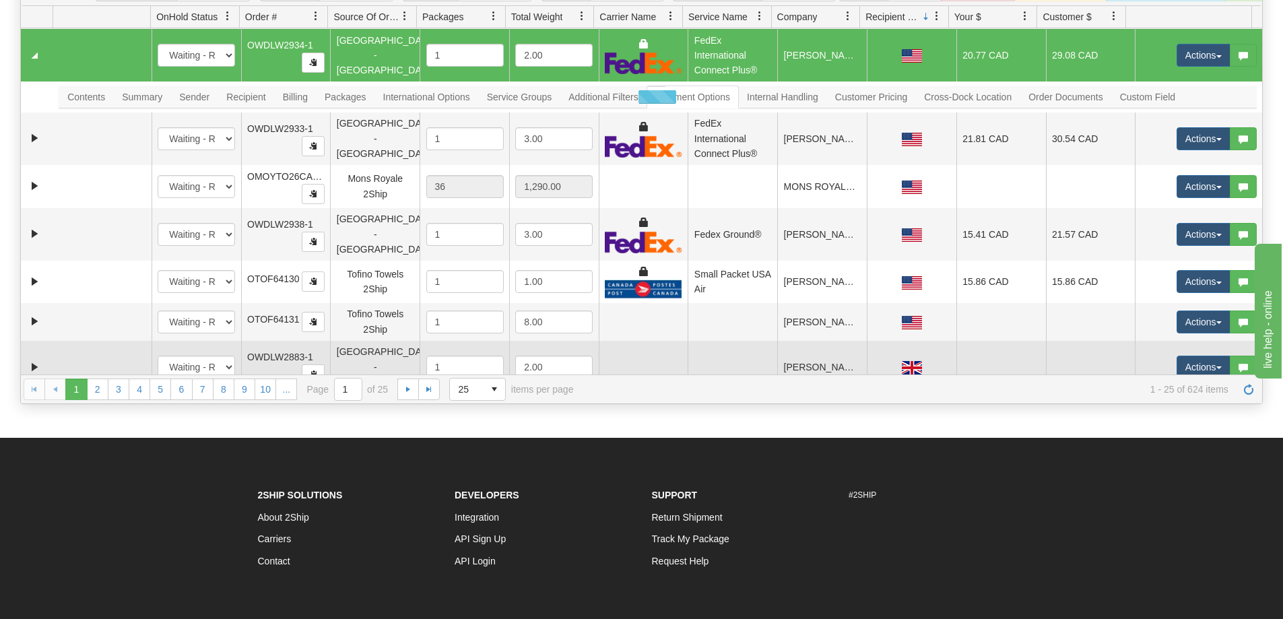
scroll to position [94, 0]
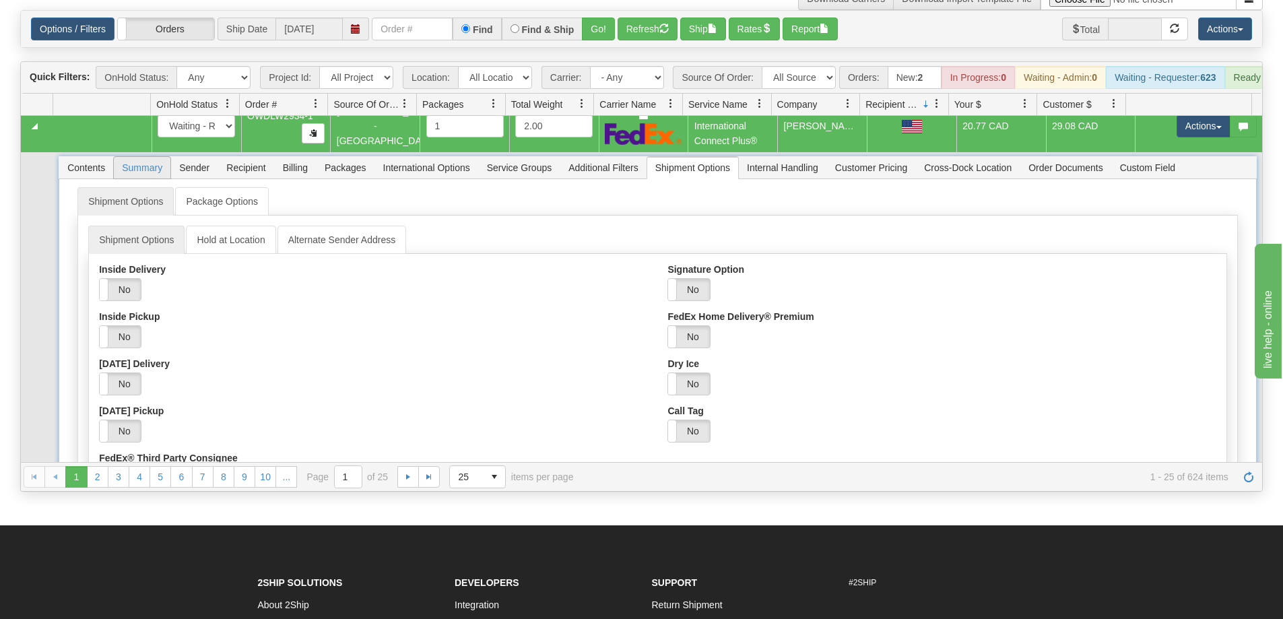
click at [159, 177] on span "Summary" at bounding box center [142, 168] width 57 height 22
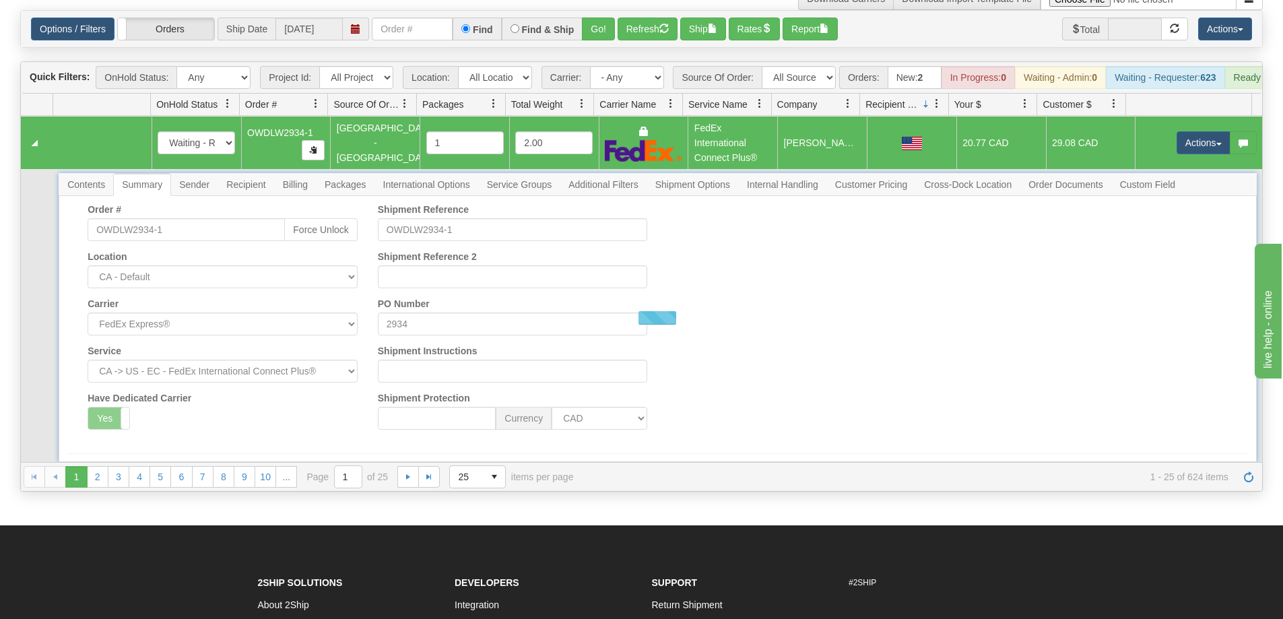
scroll to position [762, 0]
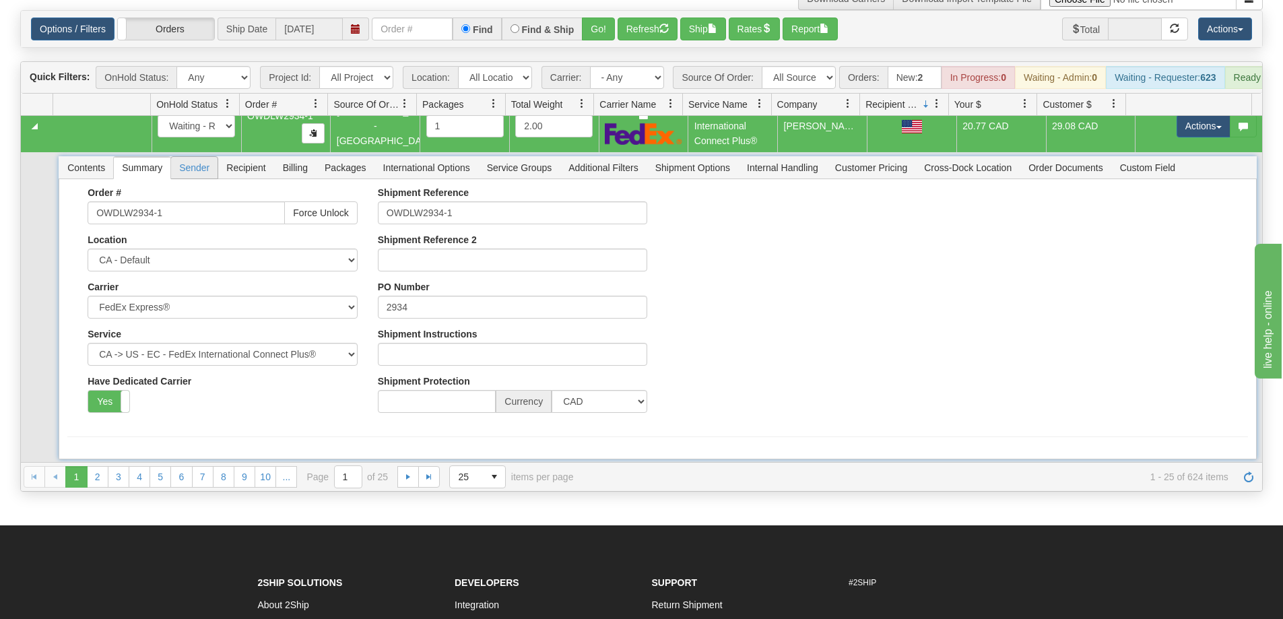
click at [204, 175] on span "Sender" at bounding box center [194, 168] width 46 height 22
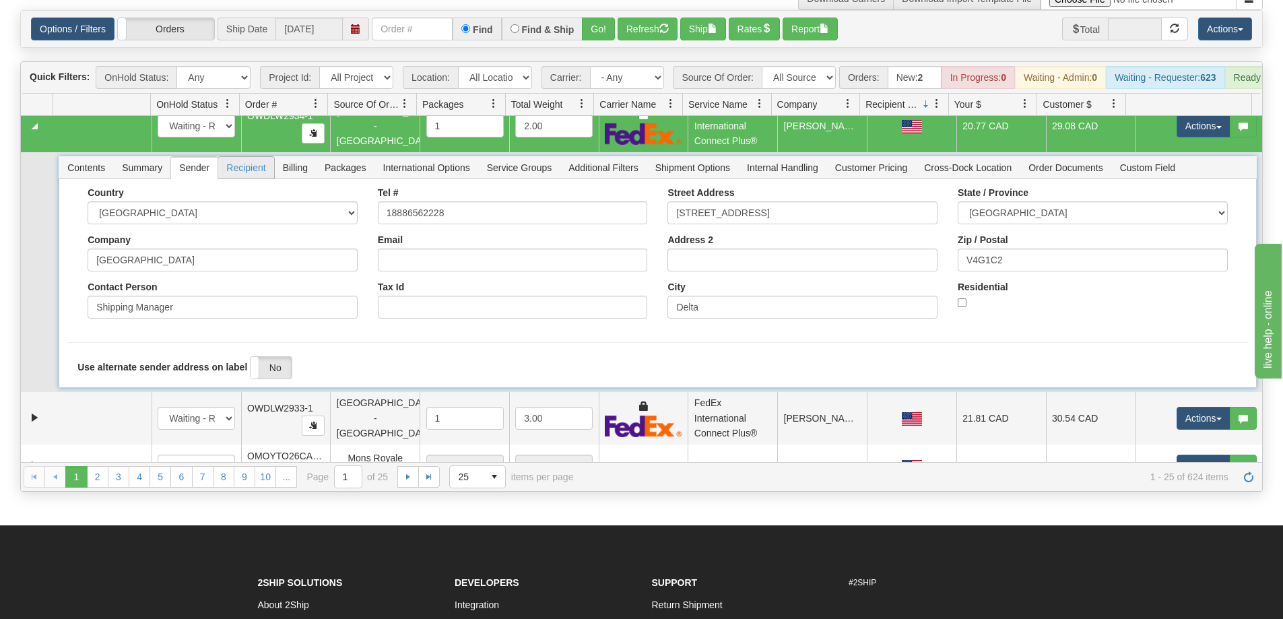
click at [246, 178] on span "Recipient" at bounding box center [245, 168] width 55 height 22
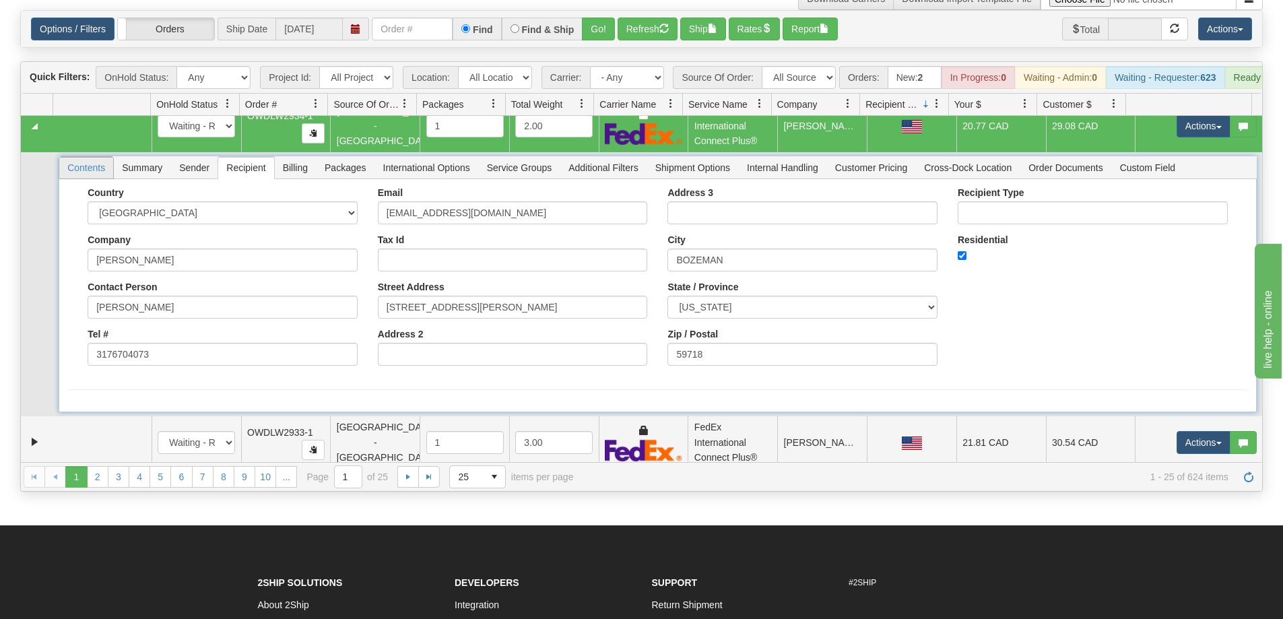
click at [97, 178] on span "Contents" at bounding box center [86, 168] width 54 height 22
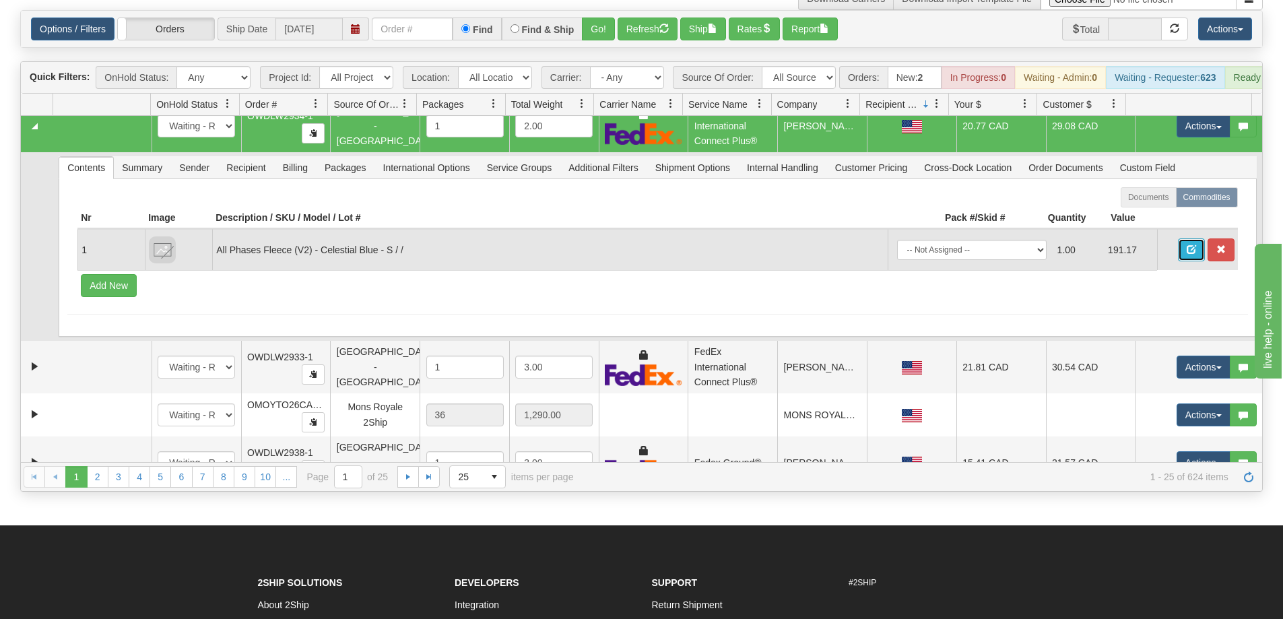
click at [1186, 254] on span "button" at bounding box center [1190, 248] width 9 height 9
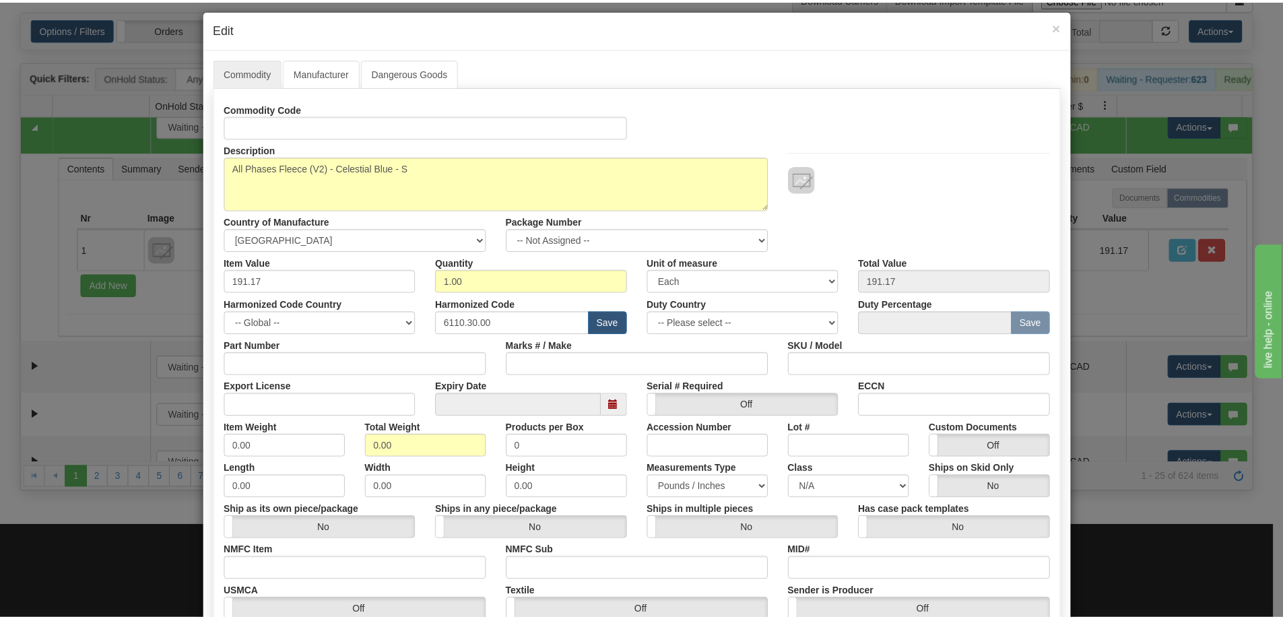
scroll to position [0, 0]
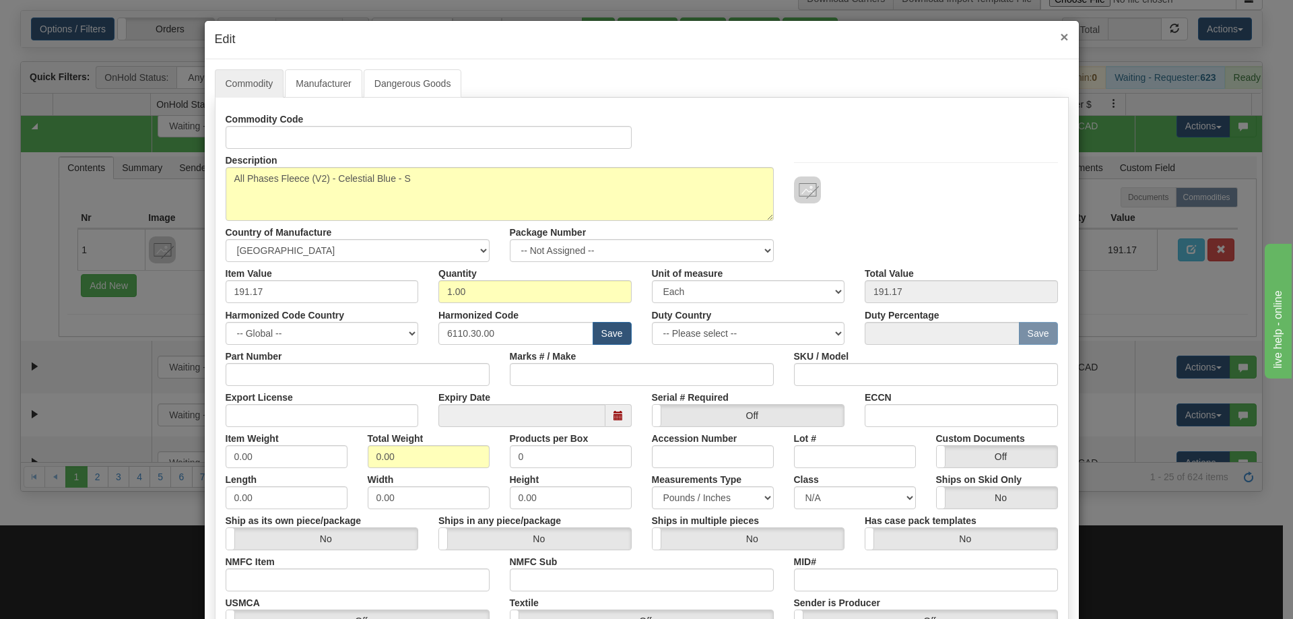
click at [1060, 42] on span "×" at bounding box center [1064, 36] width 8 height 15
